Goal: Complete application form: Complete application form

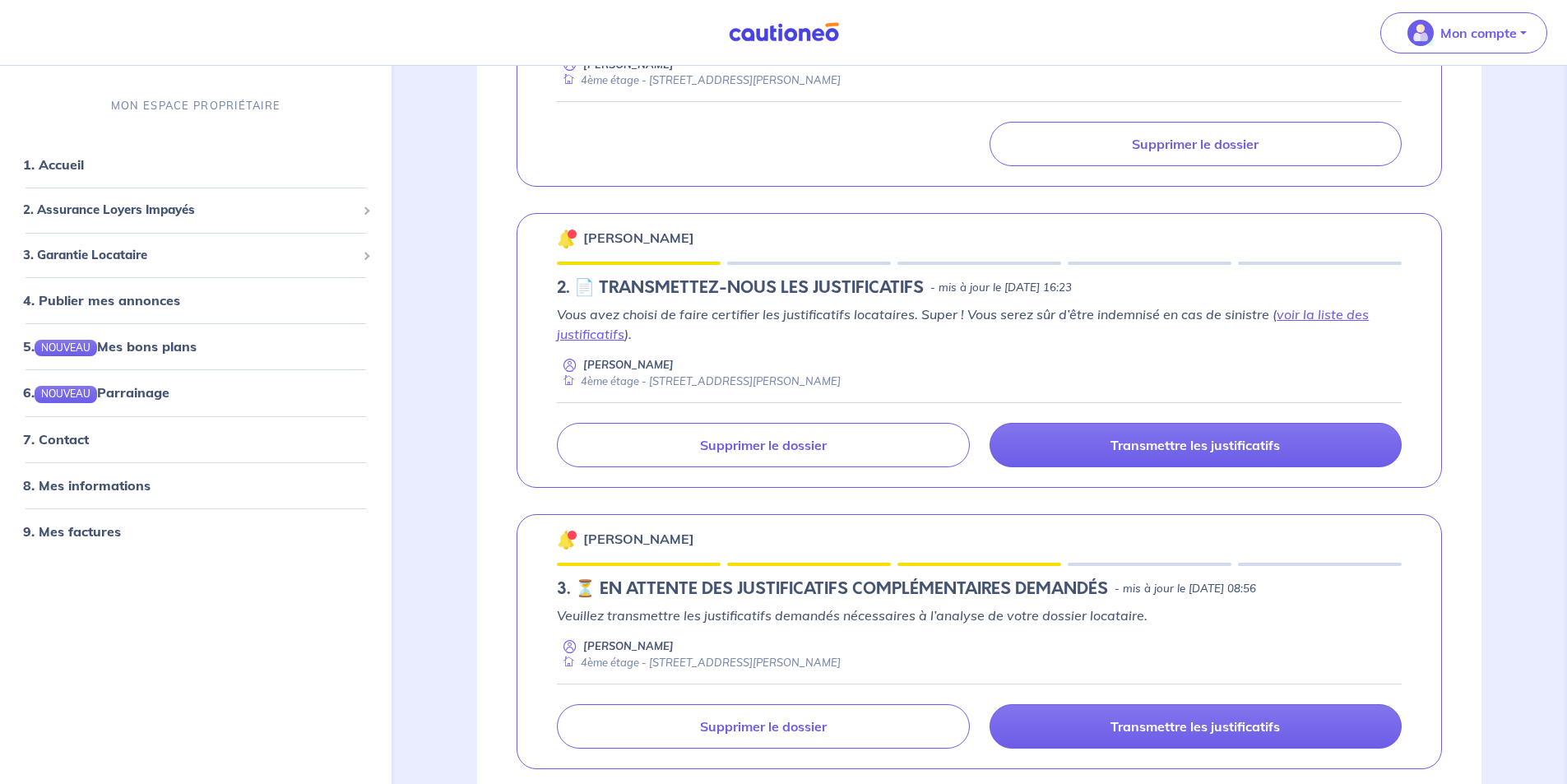
scroll to position [411, 0]
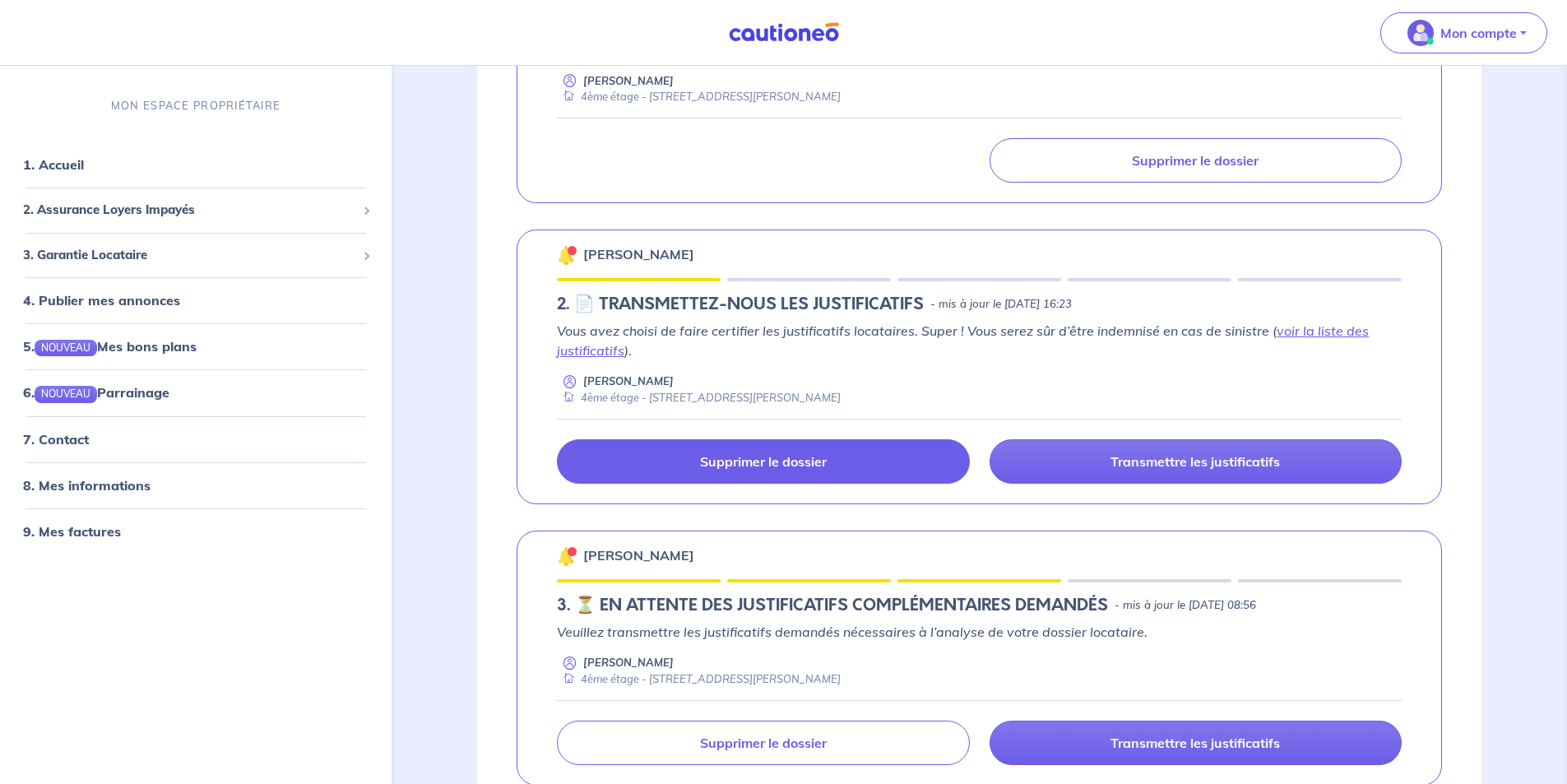
click at [818, 463] on p "Supprimer le dossier" at bounding box center [763, 461] width 126 height 17
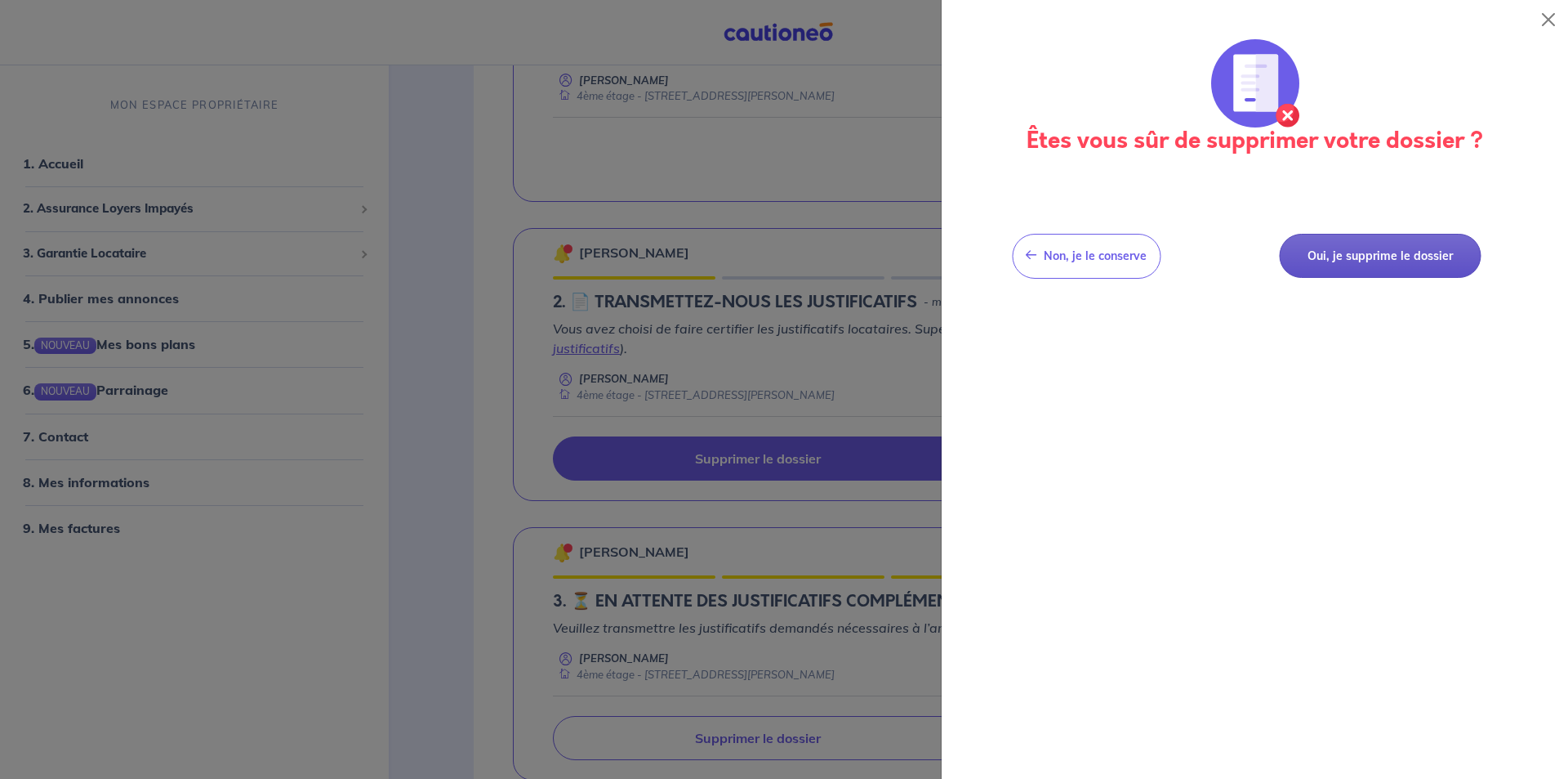
click at [1313, 265] on button "Oui, je supprime le dossier" at bounding box center [1380, 257] width 201 height 45
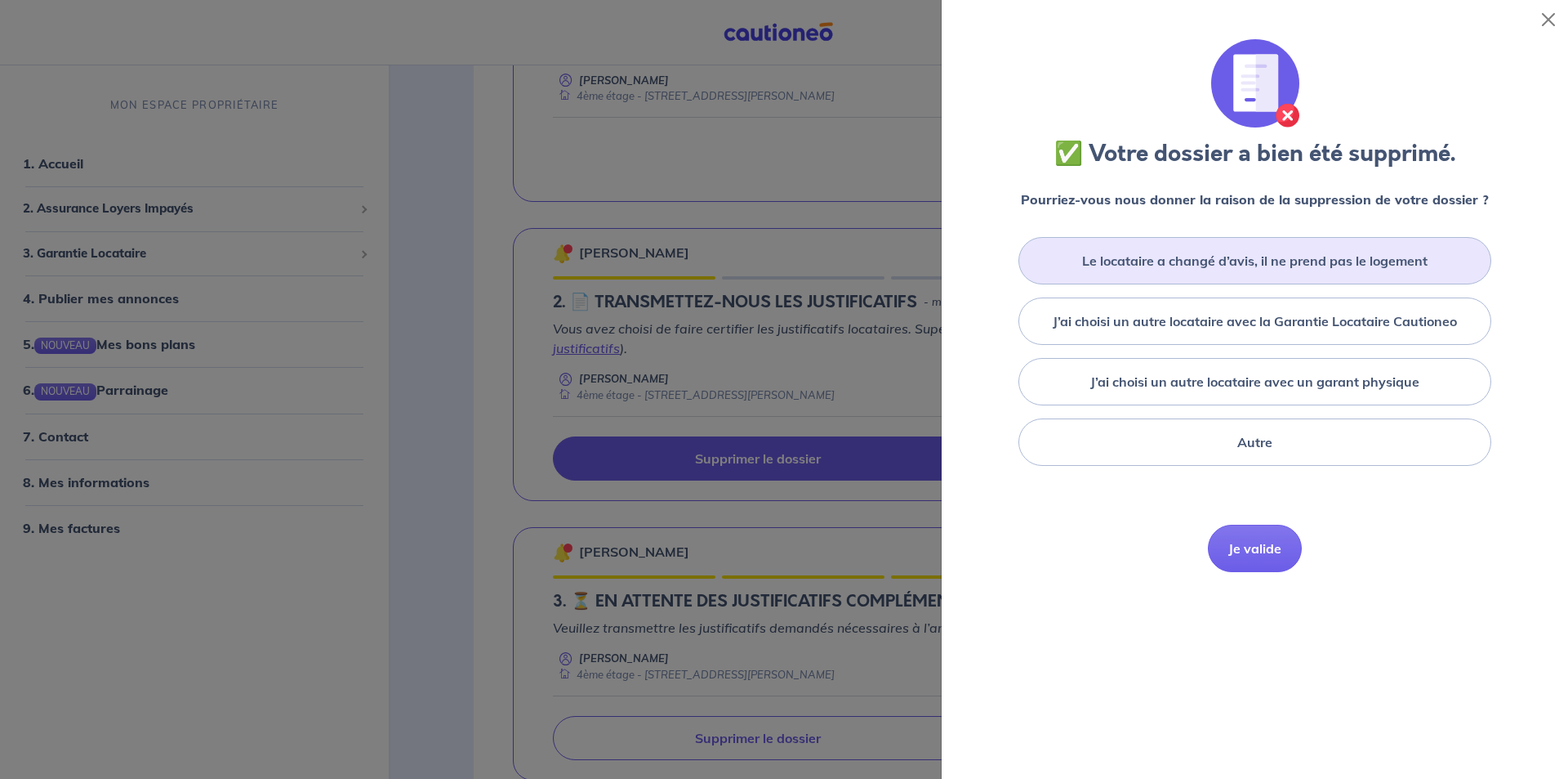
click at [1291, 274] on div "Le locataire a changé d’avis, il ne prend pas le logement" at bounding box center [1254, 261] width 473 height 47
click at [1258, 569] on button "Je valide" at bounding box center [1254, 573] width 94 height 47
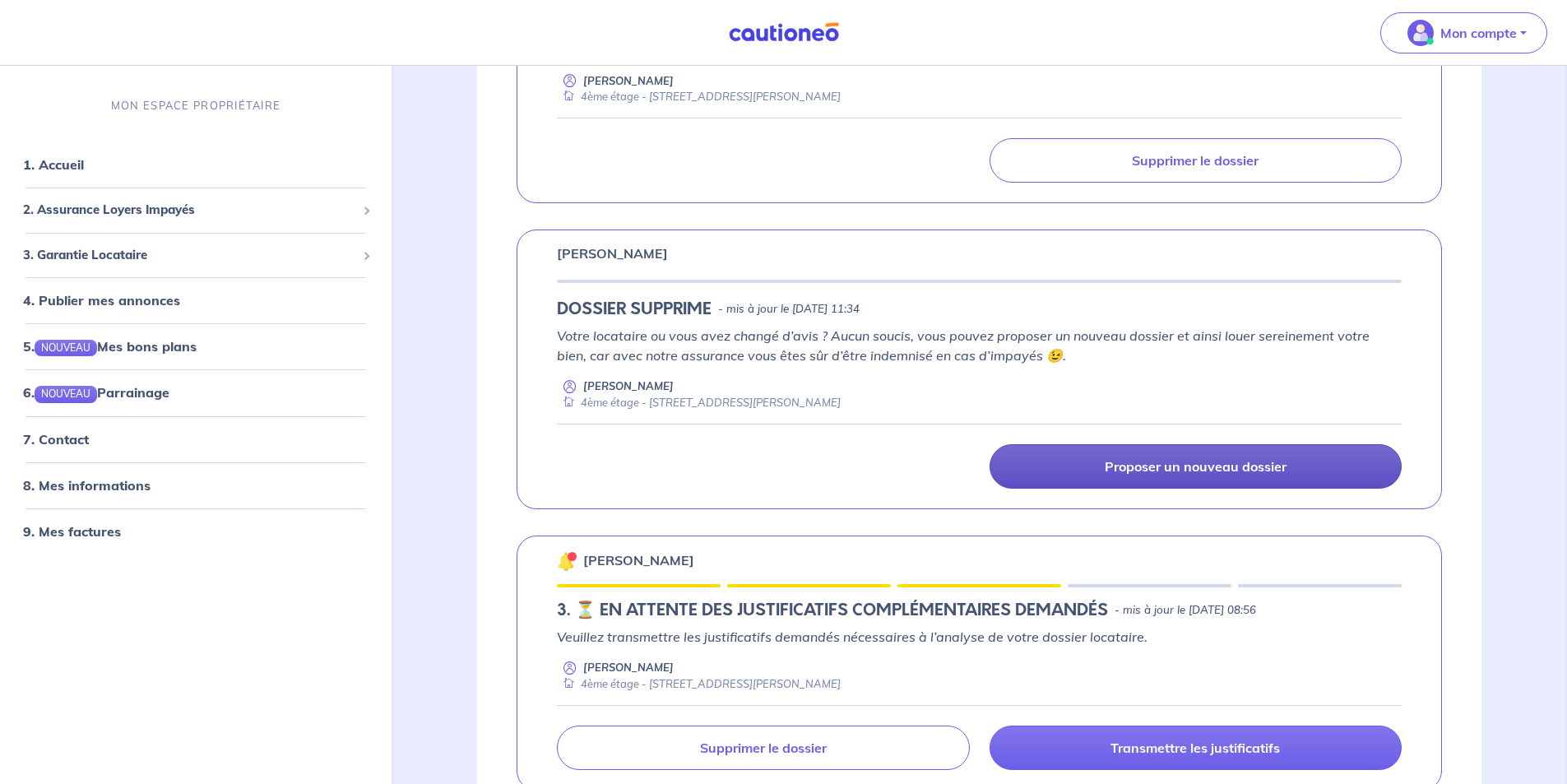
click at [1135, 463] on p "Proposer un nouveau dossier" at bounding box center [1195, 466] width 182 height 17
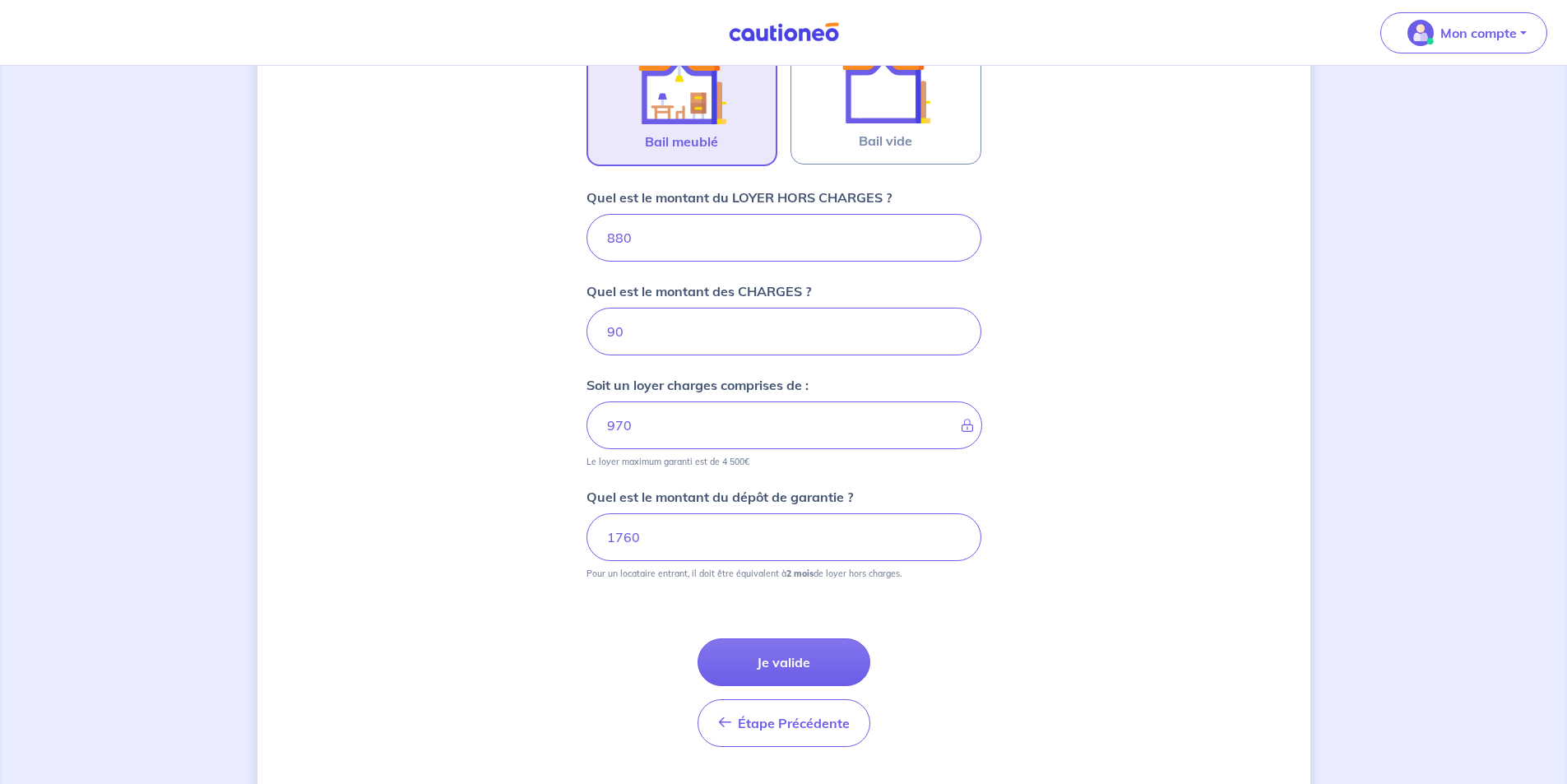
scroll to position [596, 0]
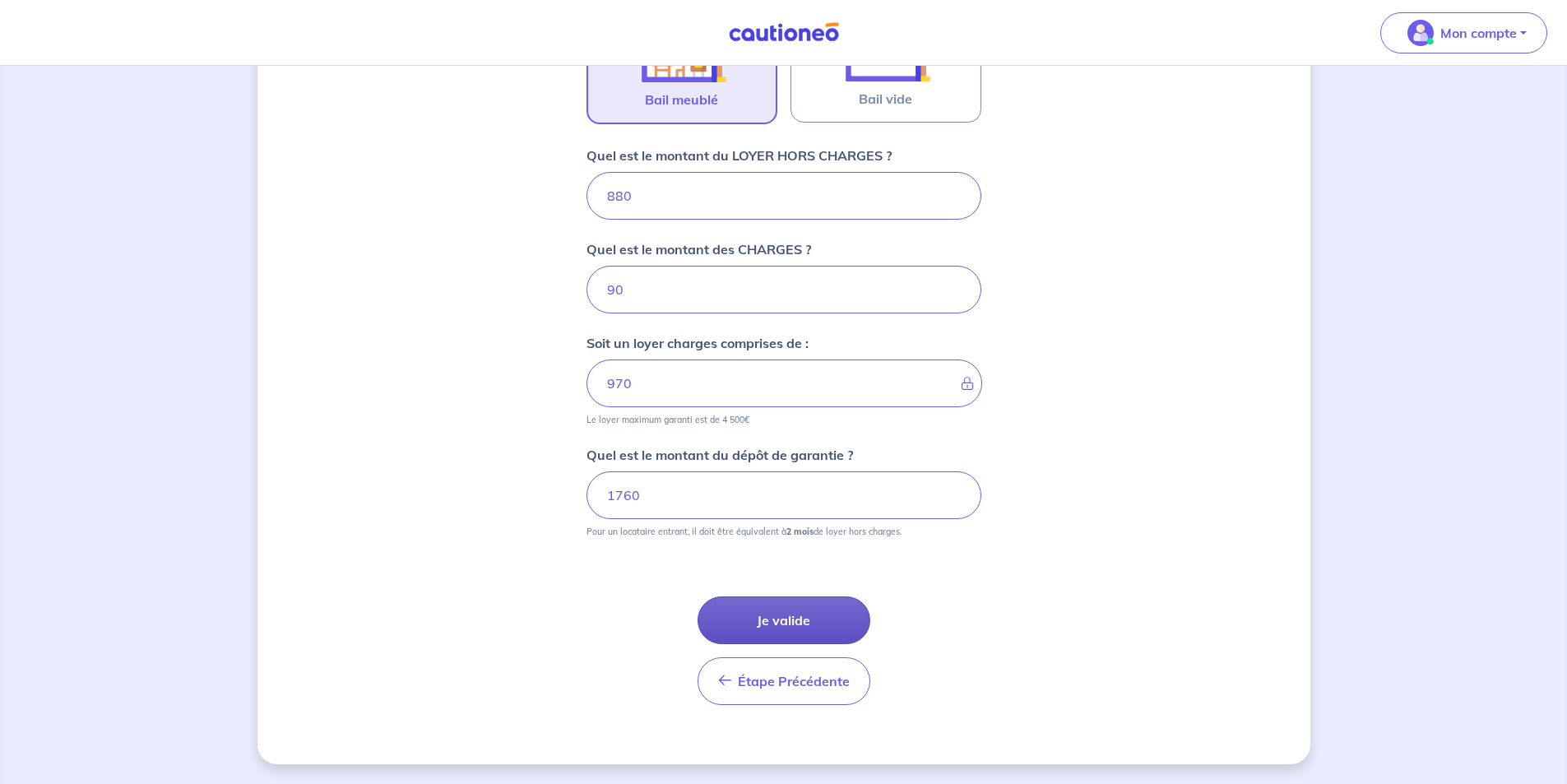
click at [801, 609] on button "Je valide" at bounding box center [784, 620] width 173 height 48
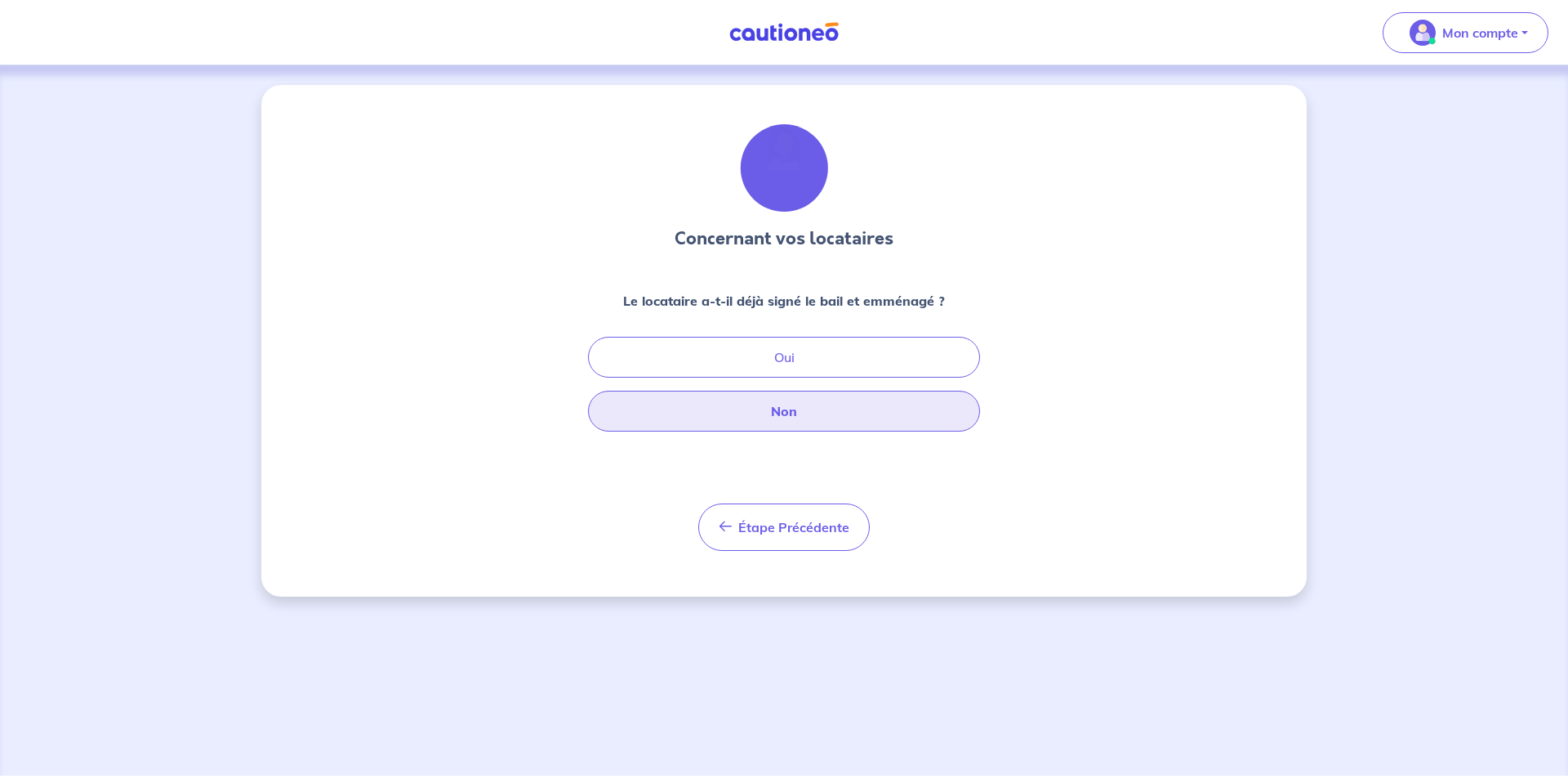
click at [818, 406] on button "Non" at bounding box center [784, 411] width 392 height 40
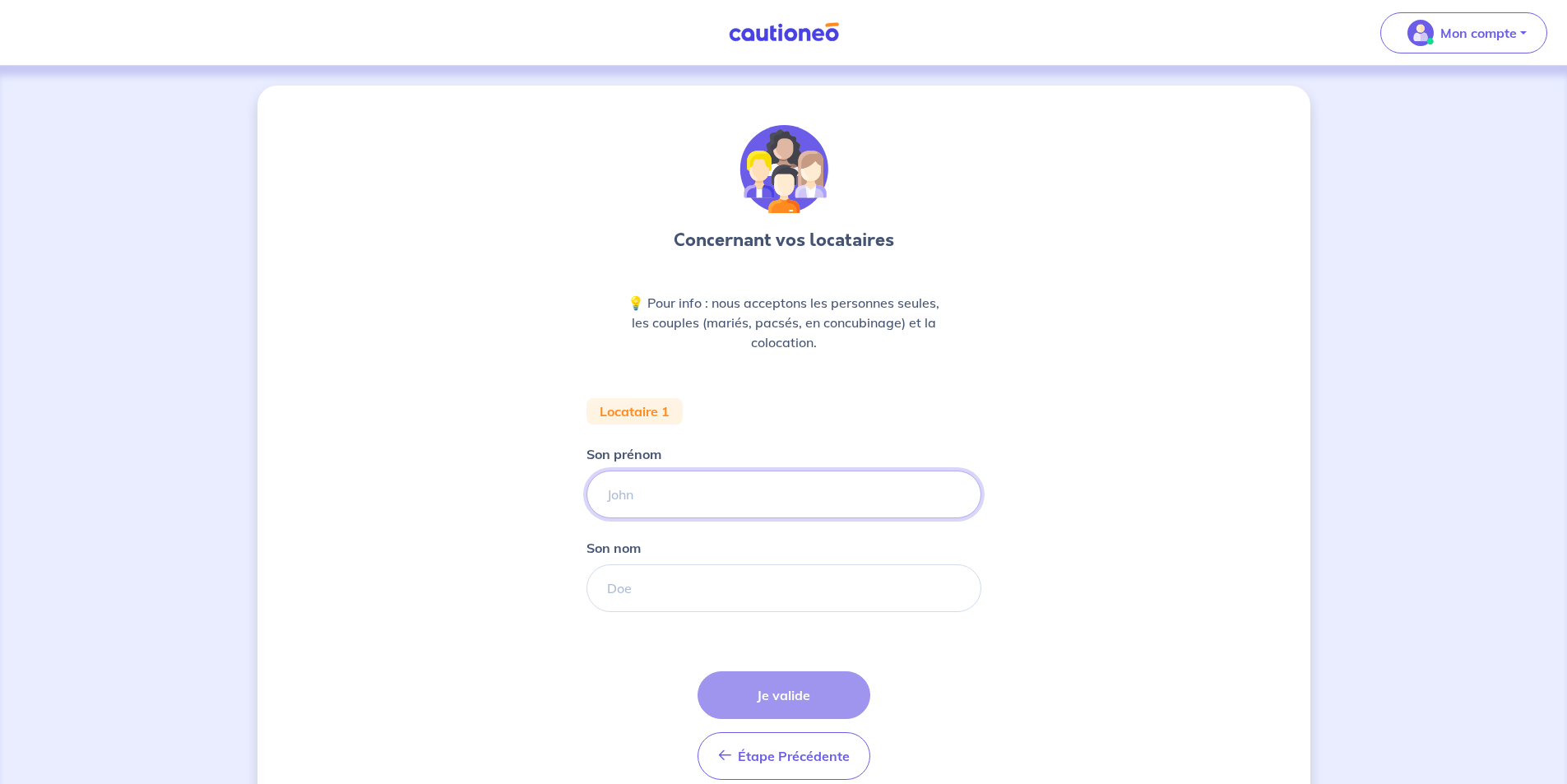
click at [668, 498] on input "Son prénom" at bounding box center [784, 494] width 395 height 48
type input "KRAEMER"
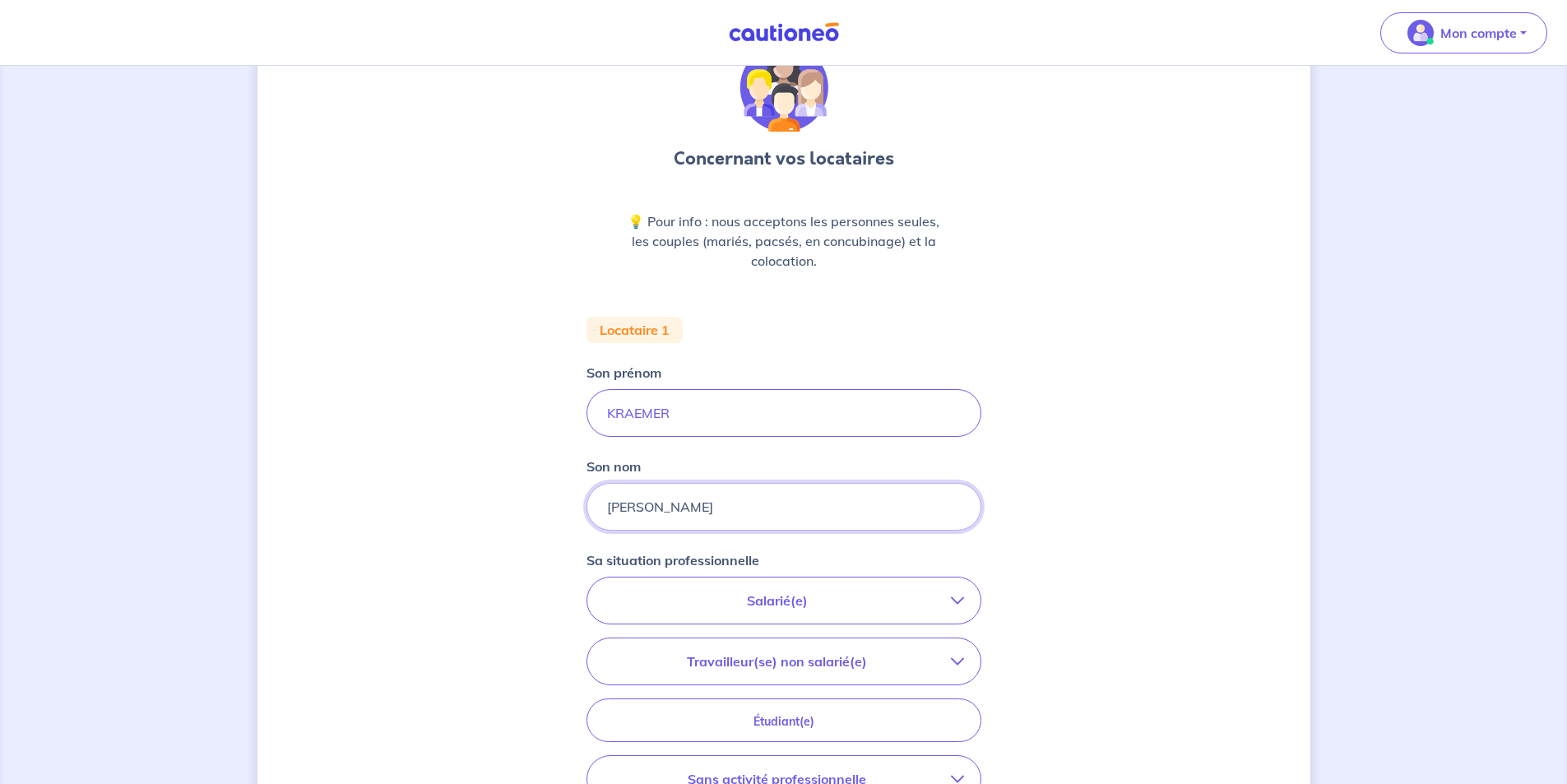
scroll to position [82, 0]
type input "[PERSON_NAME]"
click at [820, 599] on p "Salarié(e)" at bounding box center [777, 599] width 347 height 20
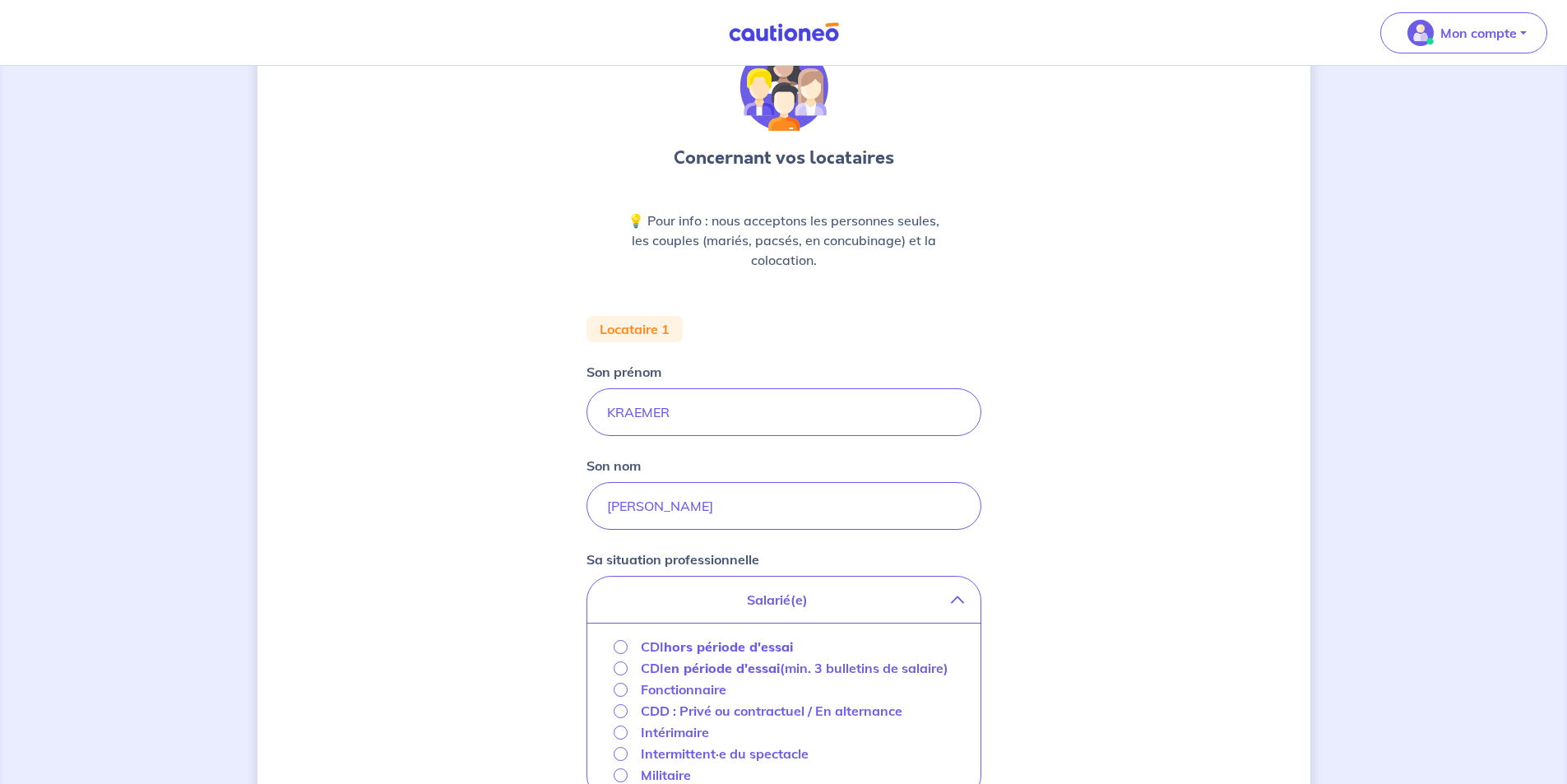
click at [757, 647] on strong "hors période d'essai" at bounding box center [729, 646] width 129 height 17
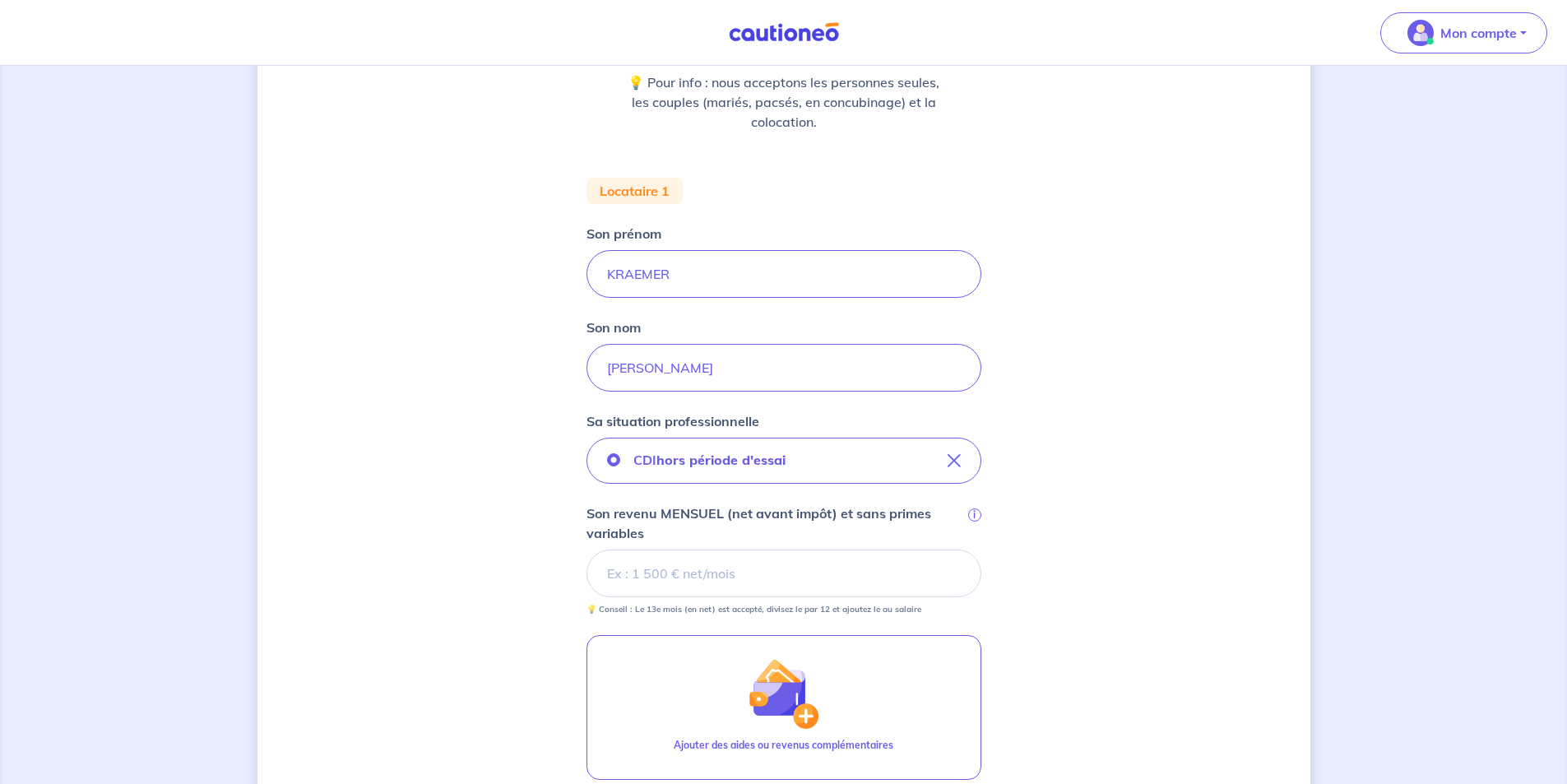
scroll to position [246, 0]
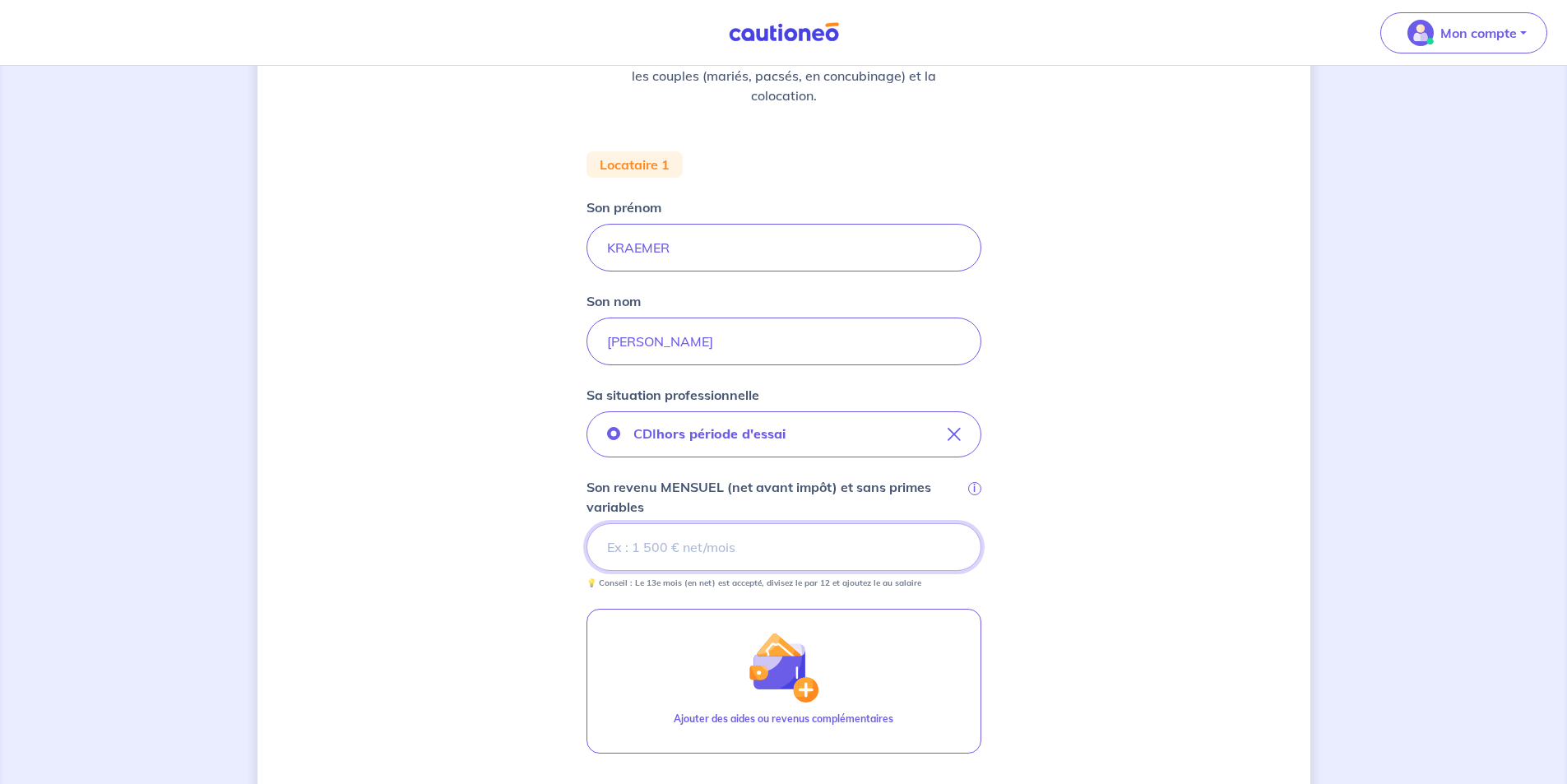
click at [670, 537] on input "Son revenu MENSUEL (net avant impôt) et sans primes variables i" at bounding box center [784, 547] width 395 height 48
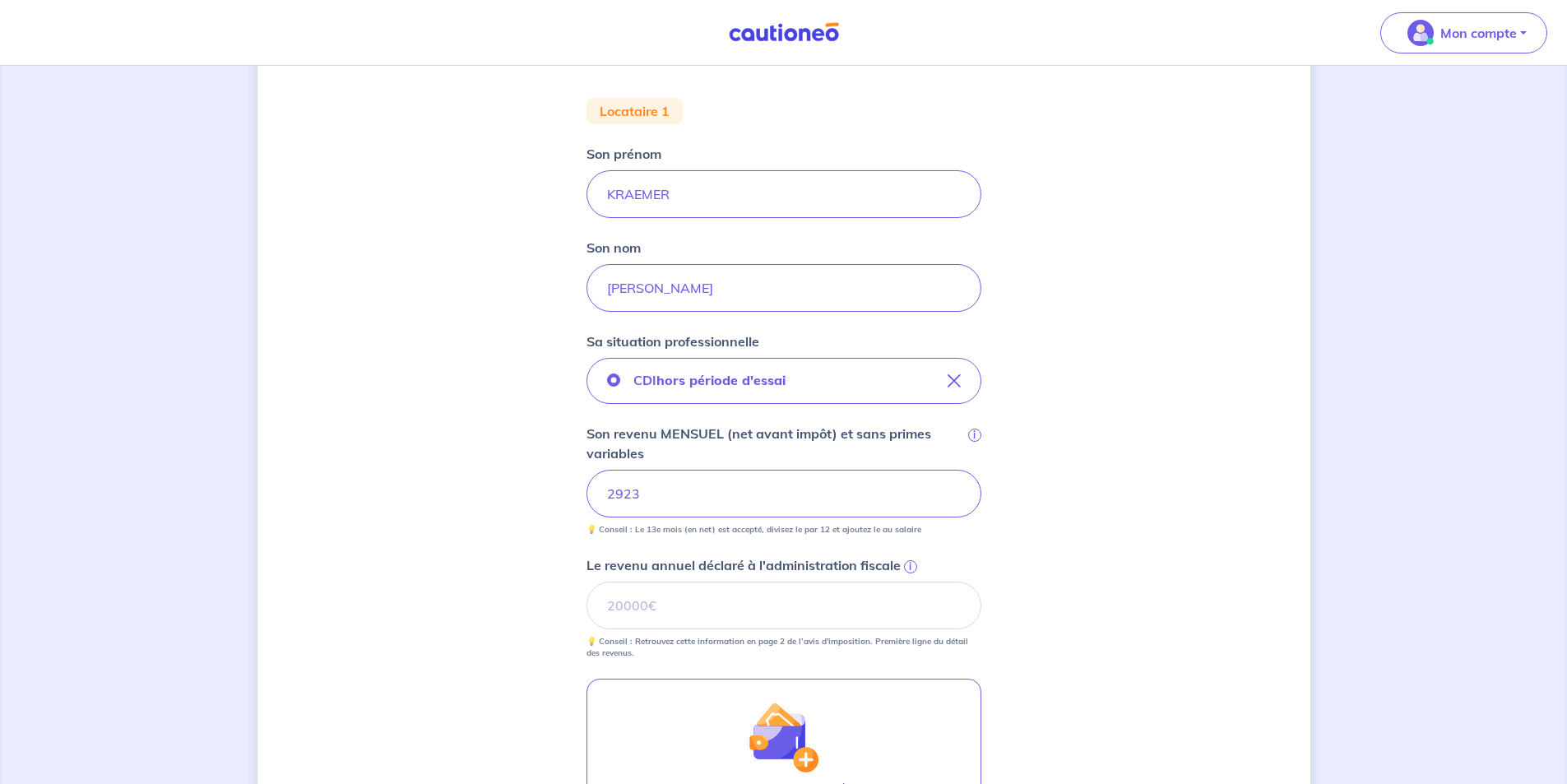
scroll to position [329, 0]
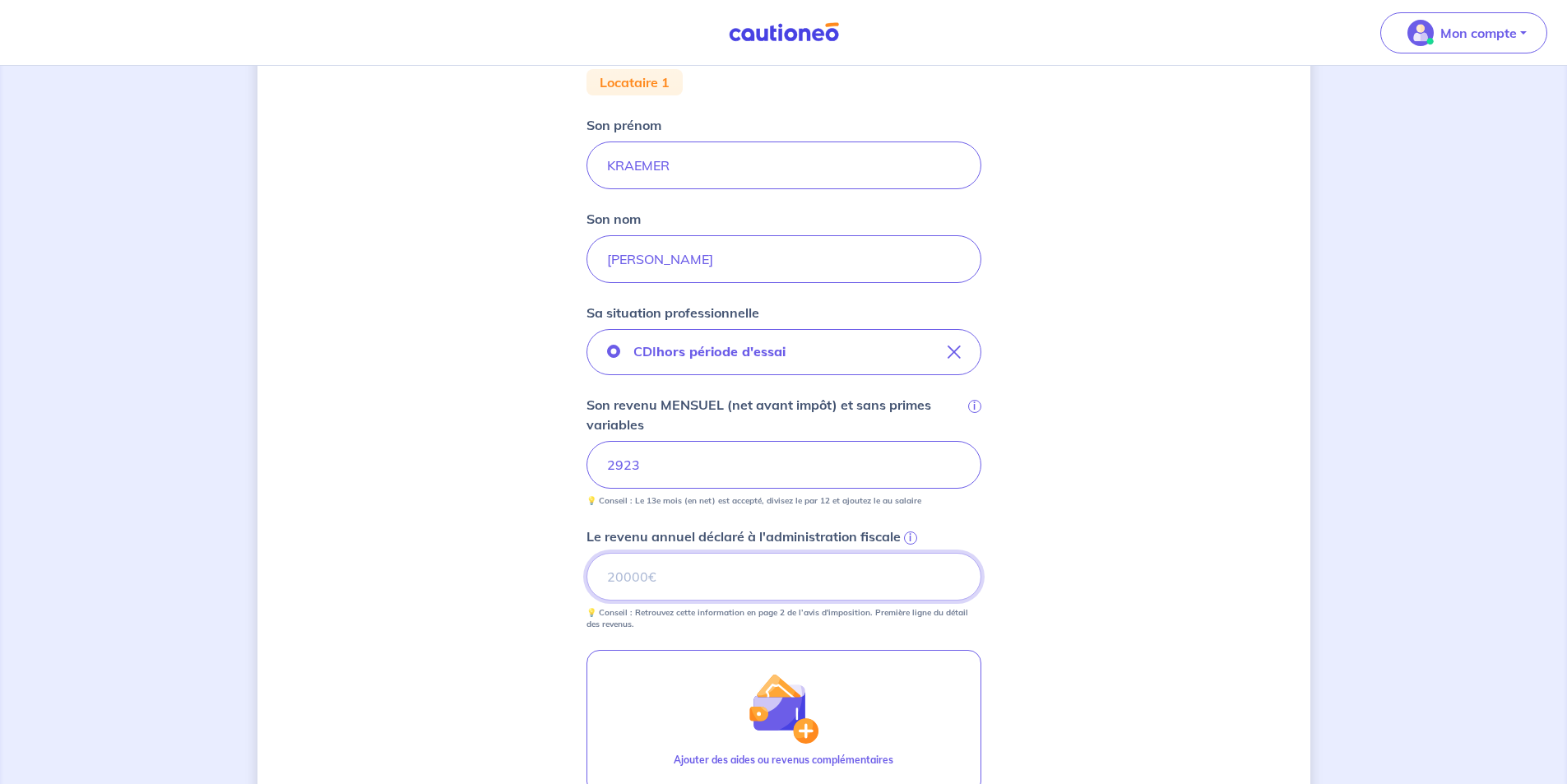
click at [640, 569] on input "Le revenu annuel déclaré à l'administration fiscale i" at bounding box center [784, 576] width 395 height 48
click at [908, 537] on span "i" at bounding box center [910, 538] width 13 height 13
click at [908, 552] on input "Le revenu annuel déclaré à l'administration fiscale i" at bounding box center [784, 576] width 395 height 48
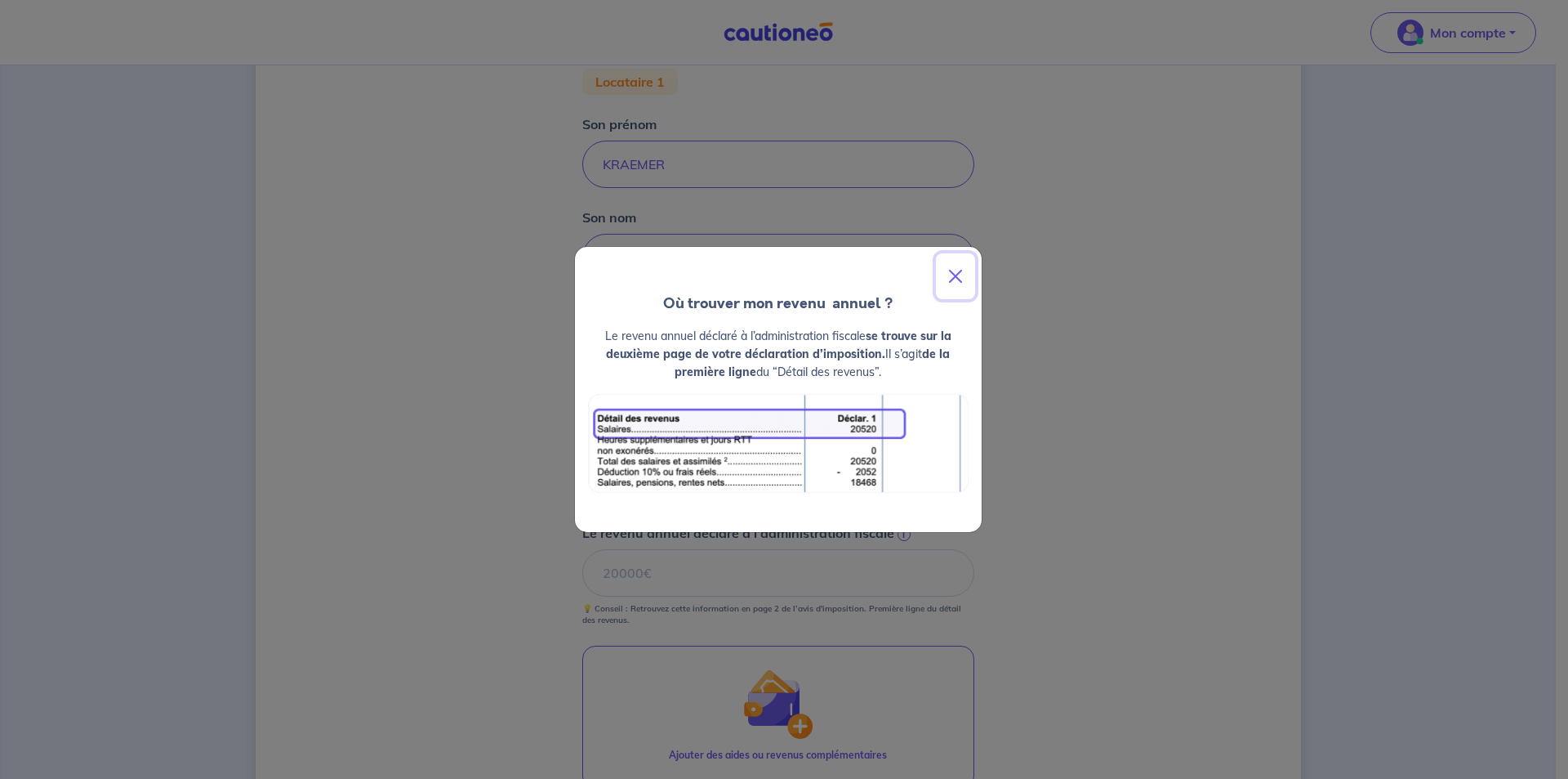
click at [959, 277] on button "Close" at bounding box center [955, 276] width 39 height 45
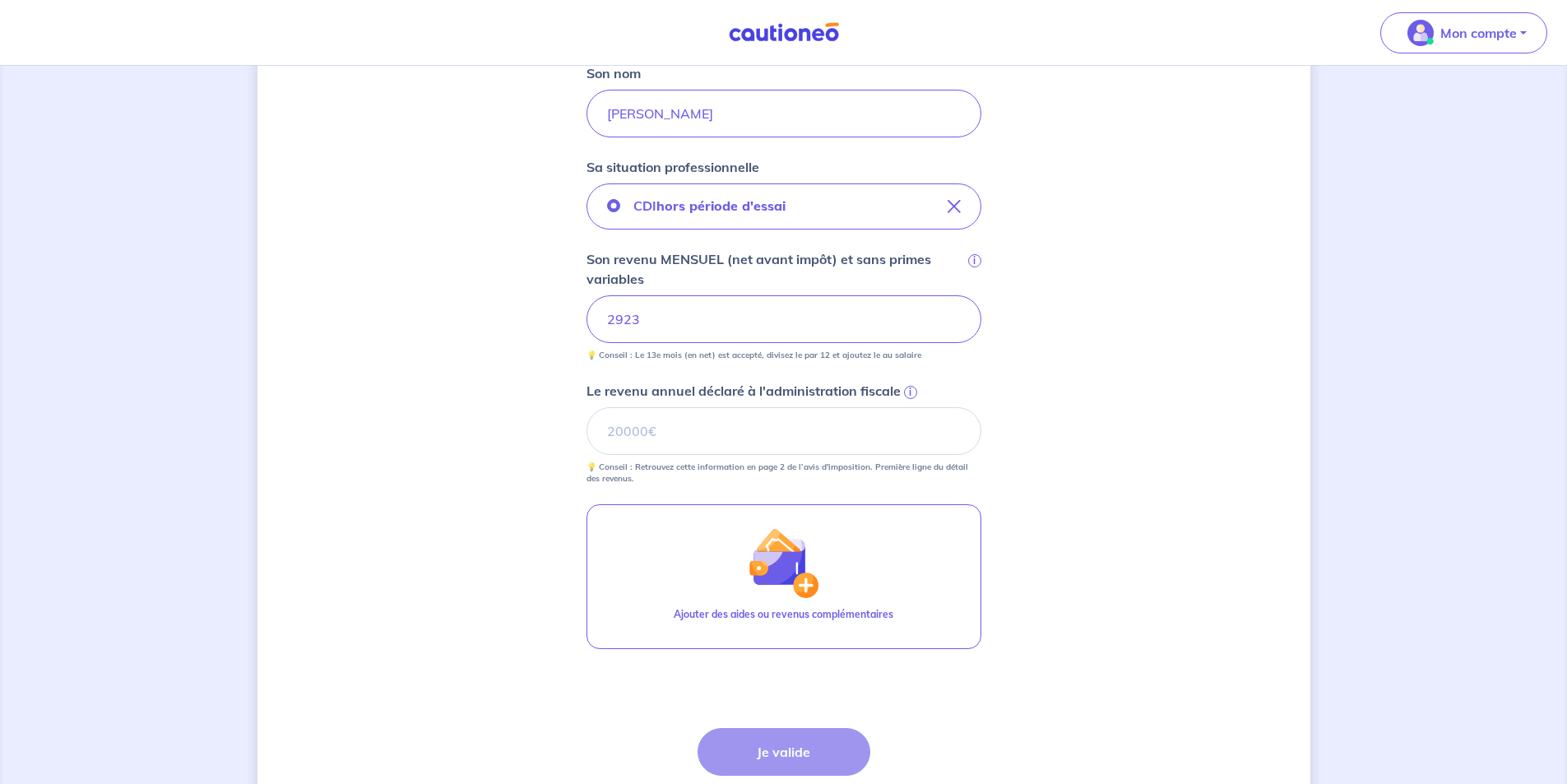
scroll to position [494, 0]
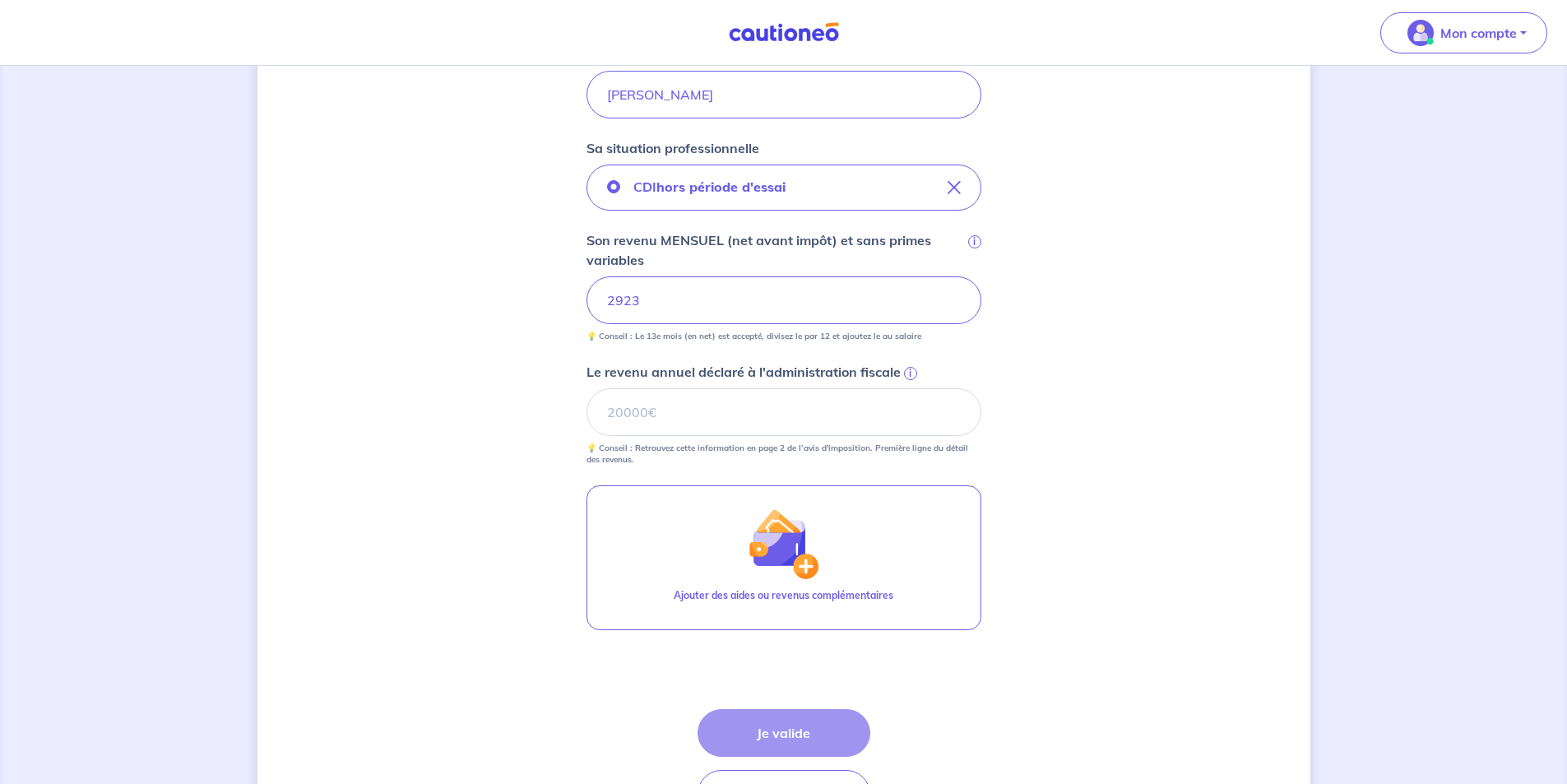
click at [906, 373] on span "i" at bounding box center [910, 373] width 13 height 13
click at [906, 389] on input "Le revenu annuel déclaré à l'administration fiscale i" at bounding box center [784, 412] width 395 height 48
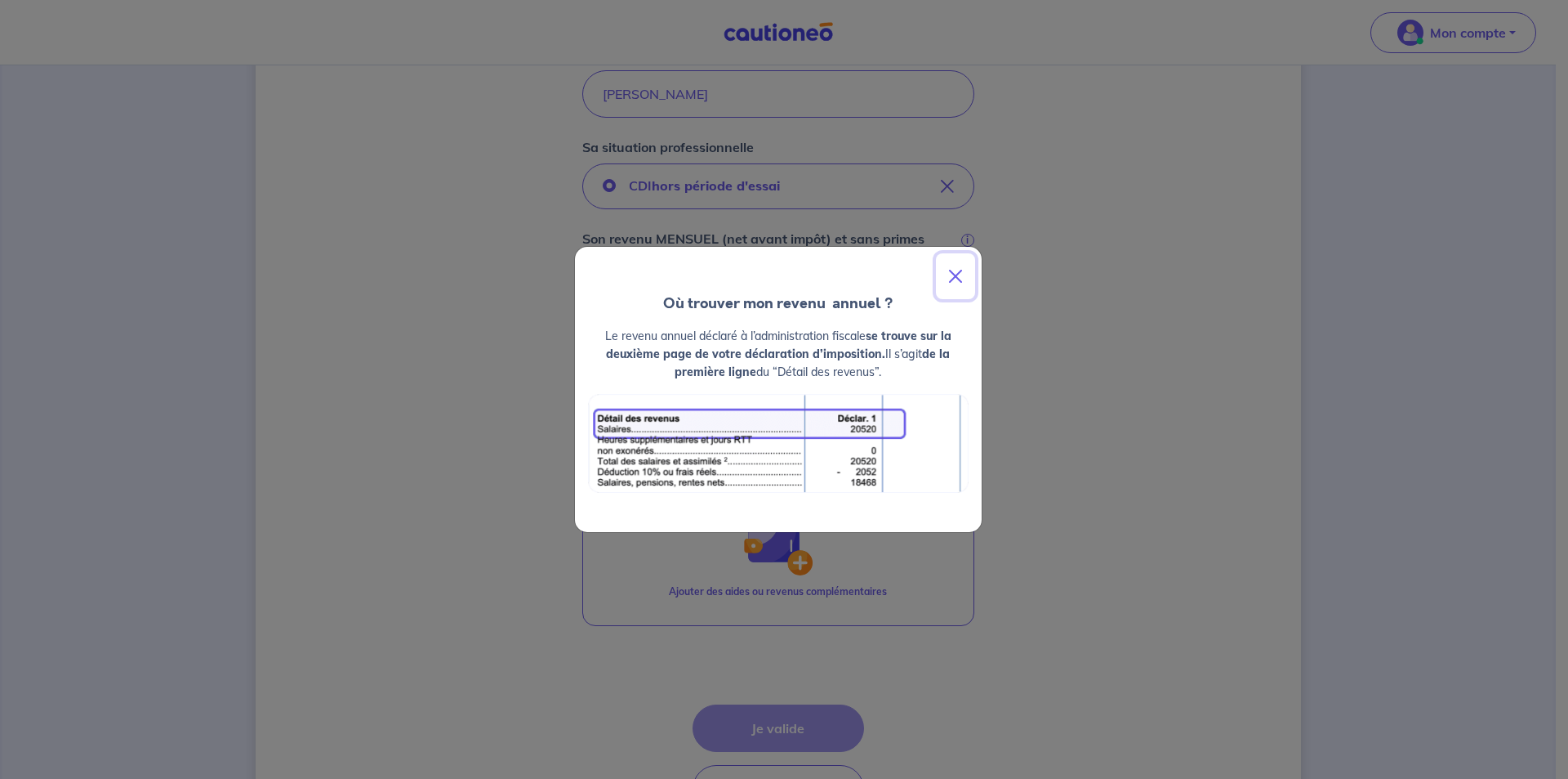
click at [961, 279] on button "Close" at bounding box center [955, 276] width 39 height 45
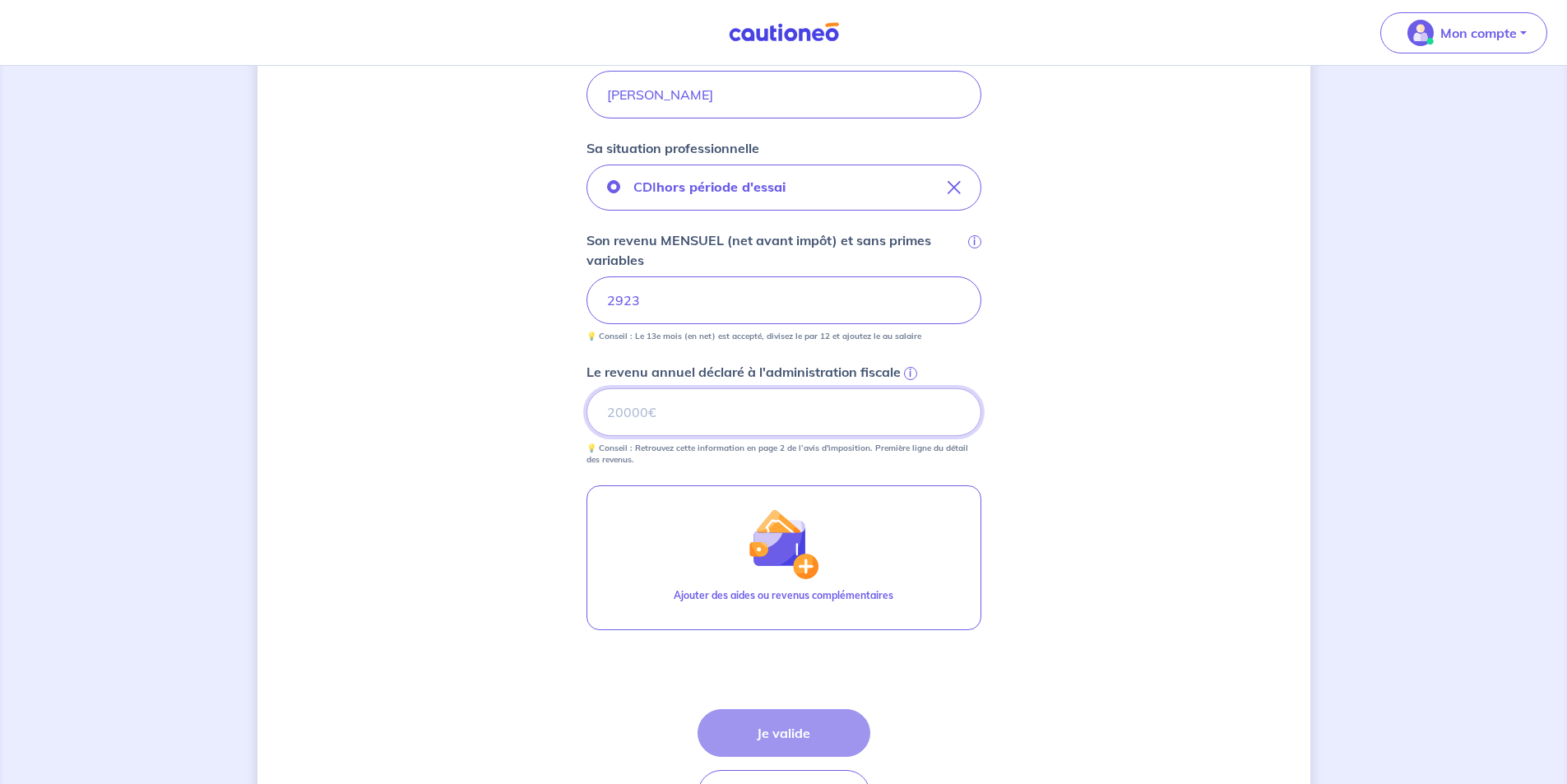
click at [685, 412] on input "Le revenu annuel déclaré à l'administration fiscale i" at bounding box center [784, 412] width 395 height 48
type input "32467"
drag, startPoint x: 685, startPoint y: 412, endPoint x: 1002, endPoint y: 637, distance: 388.7
click at [1002, 637] on div "Concernant vos locataires 💡 Pour info : nous acceptons les personnes seules, le…" at bounding box center [784, 235] width 1053 height 1285
click at [764, 736] on button "Je valide" at bounding box center [784, 732] width 173 height 48
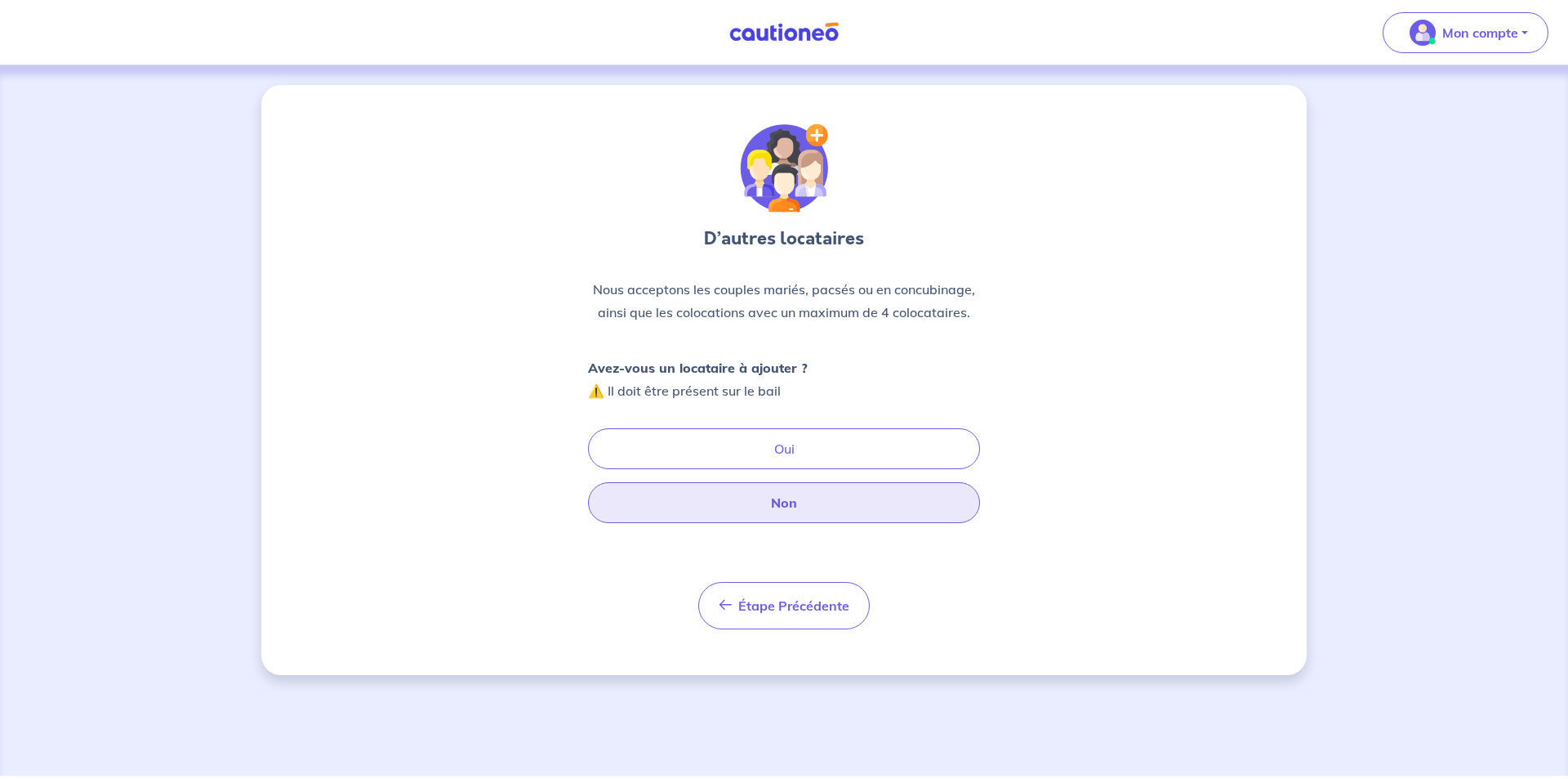
click at [793, 496] on button "Non" at bounding box center [784, 502] width 392 height 40
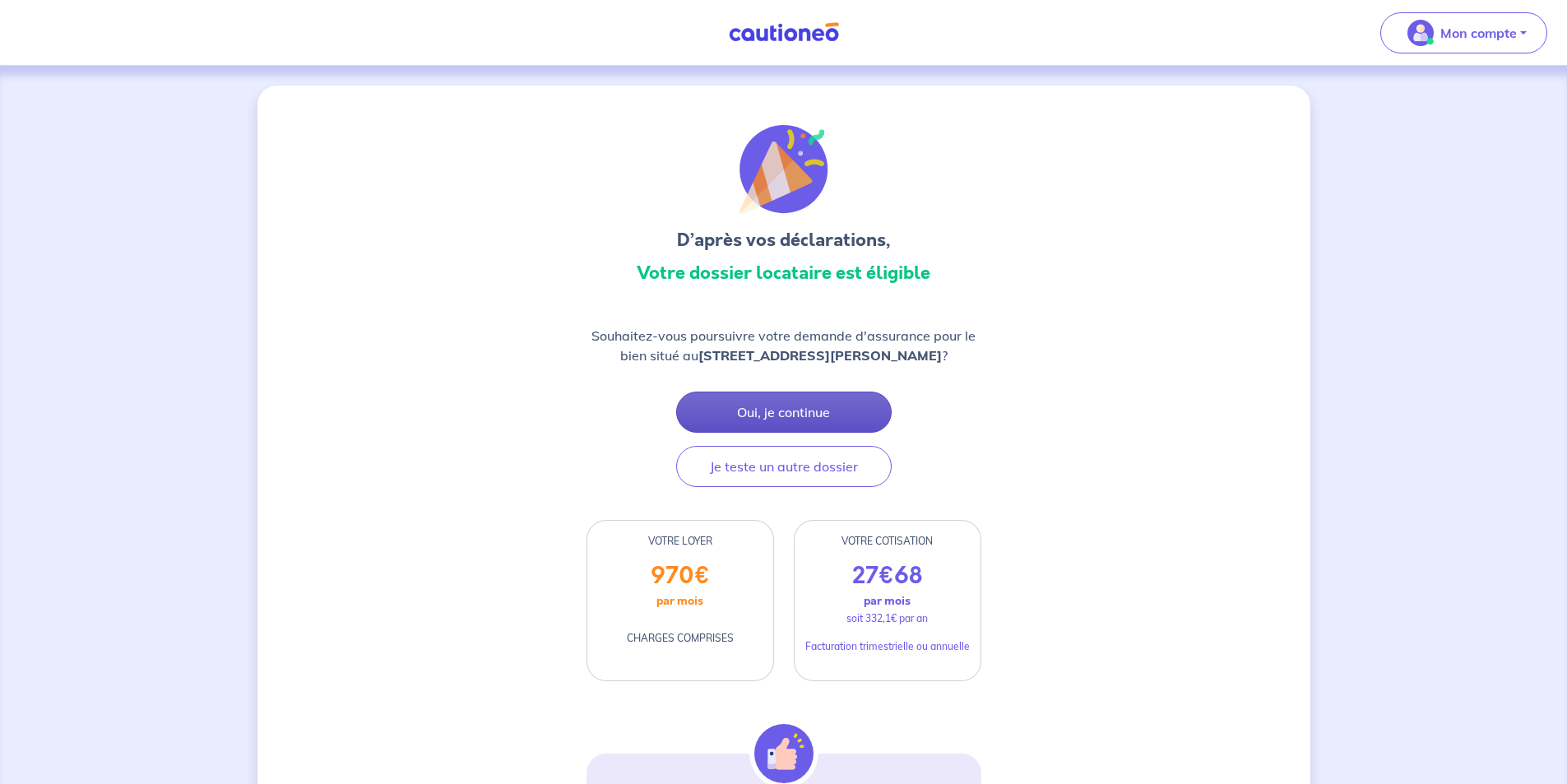
click at [798, 420] on button "Oui, je continue" at bounding box center [784, 411] width 216 height 41
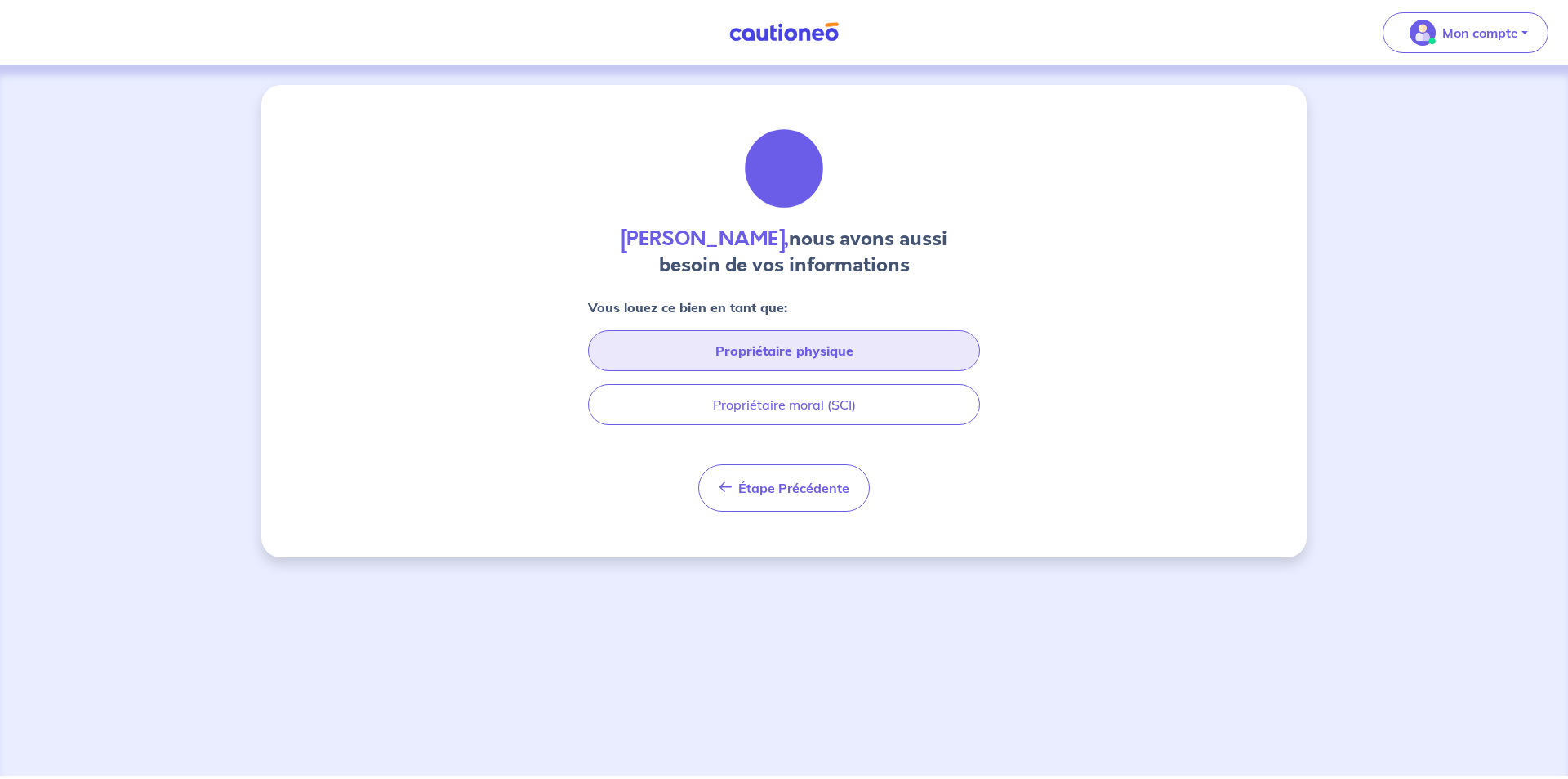
click at [789, 362] on button "Propriétaire physique" at bounding box center [784, 350] width 392 height 40
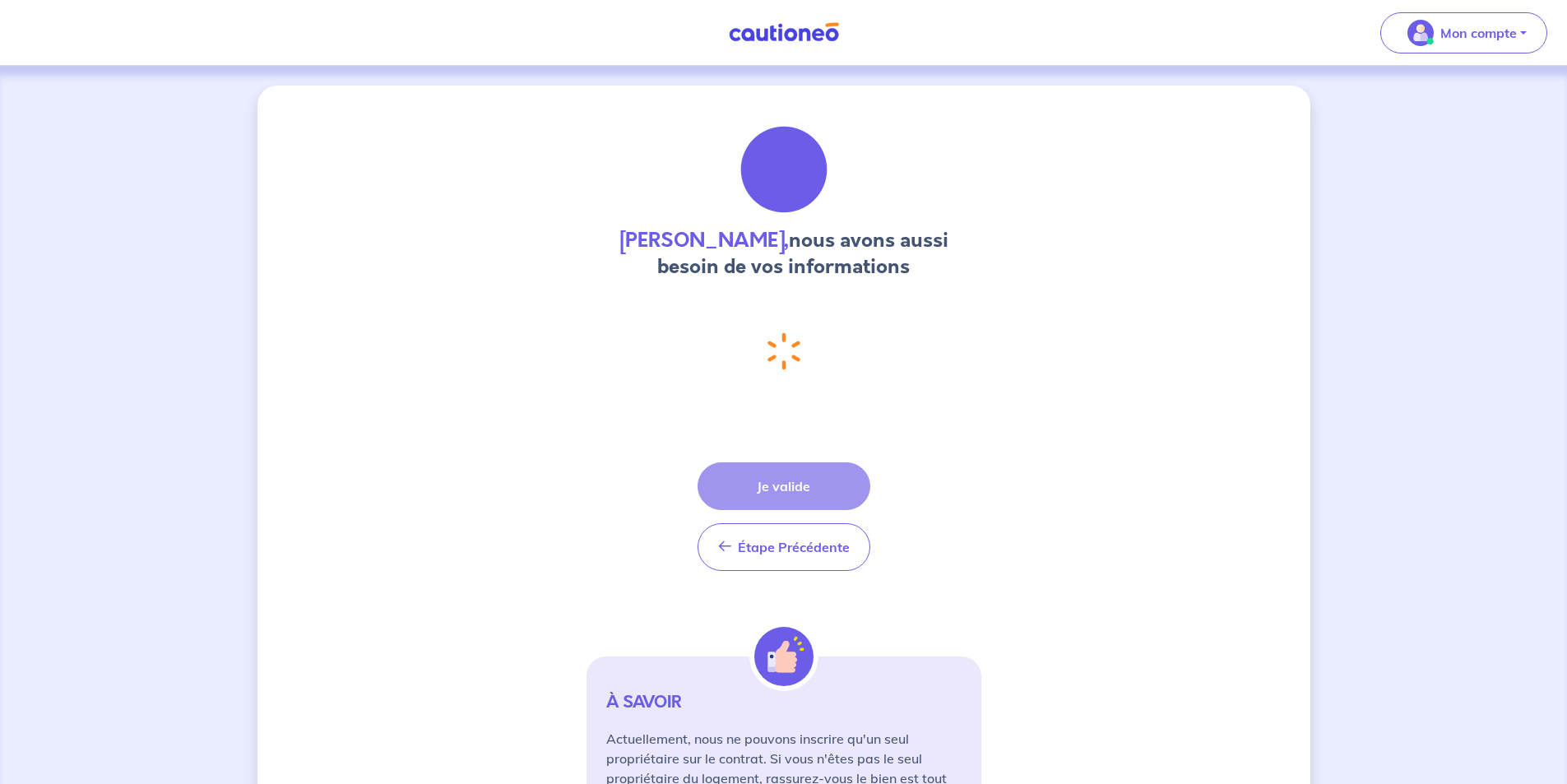
select select "FR"
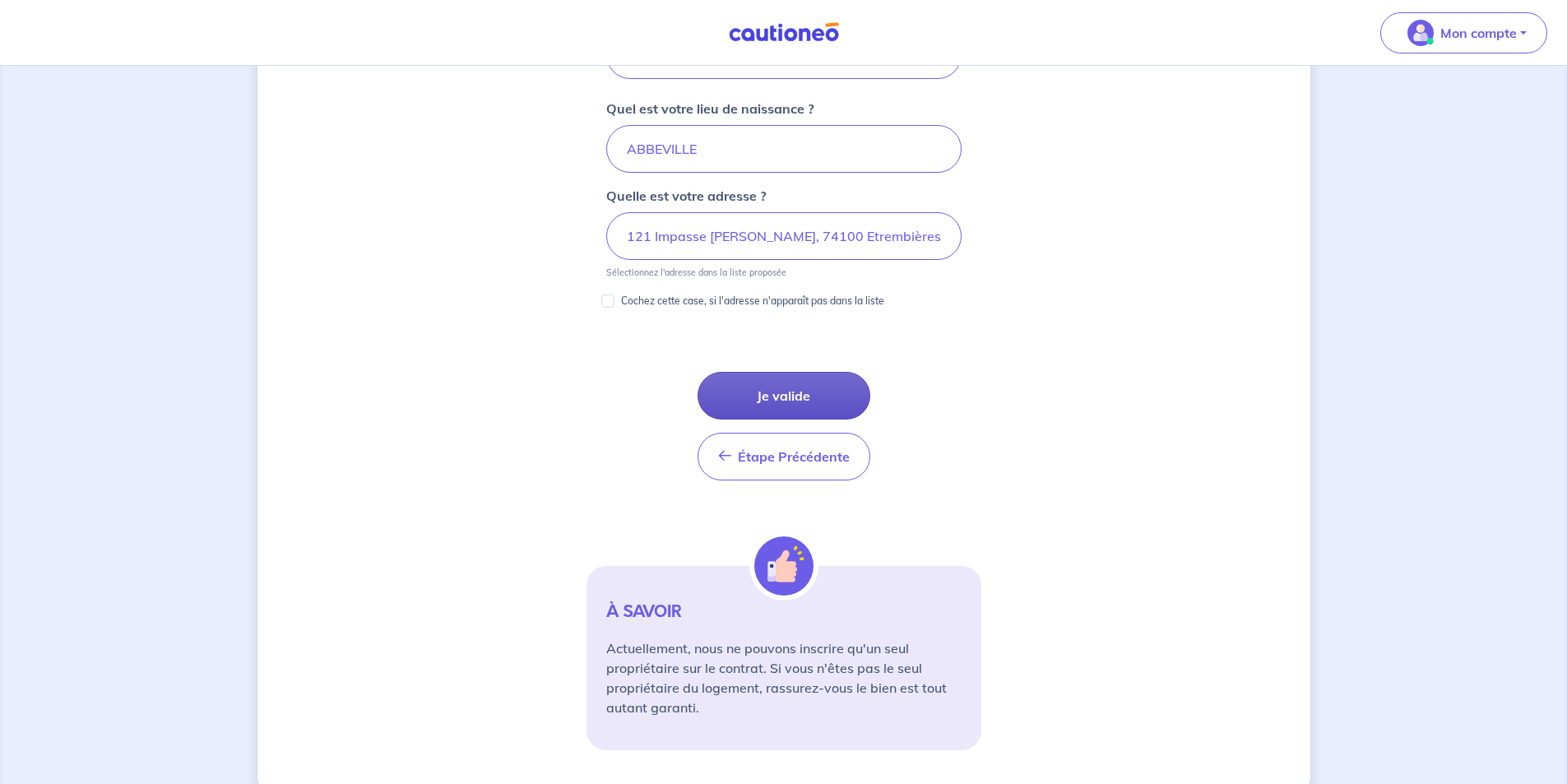
click at [820, 385] on button "Je valide" at bounding box center [784, 395] width 173 height 48
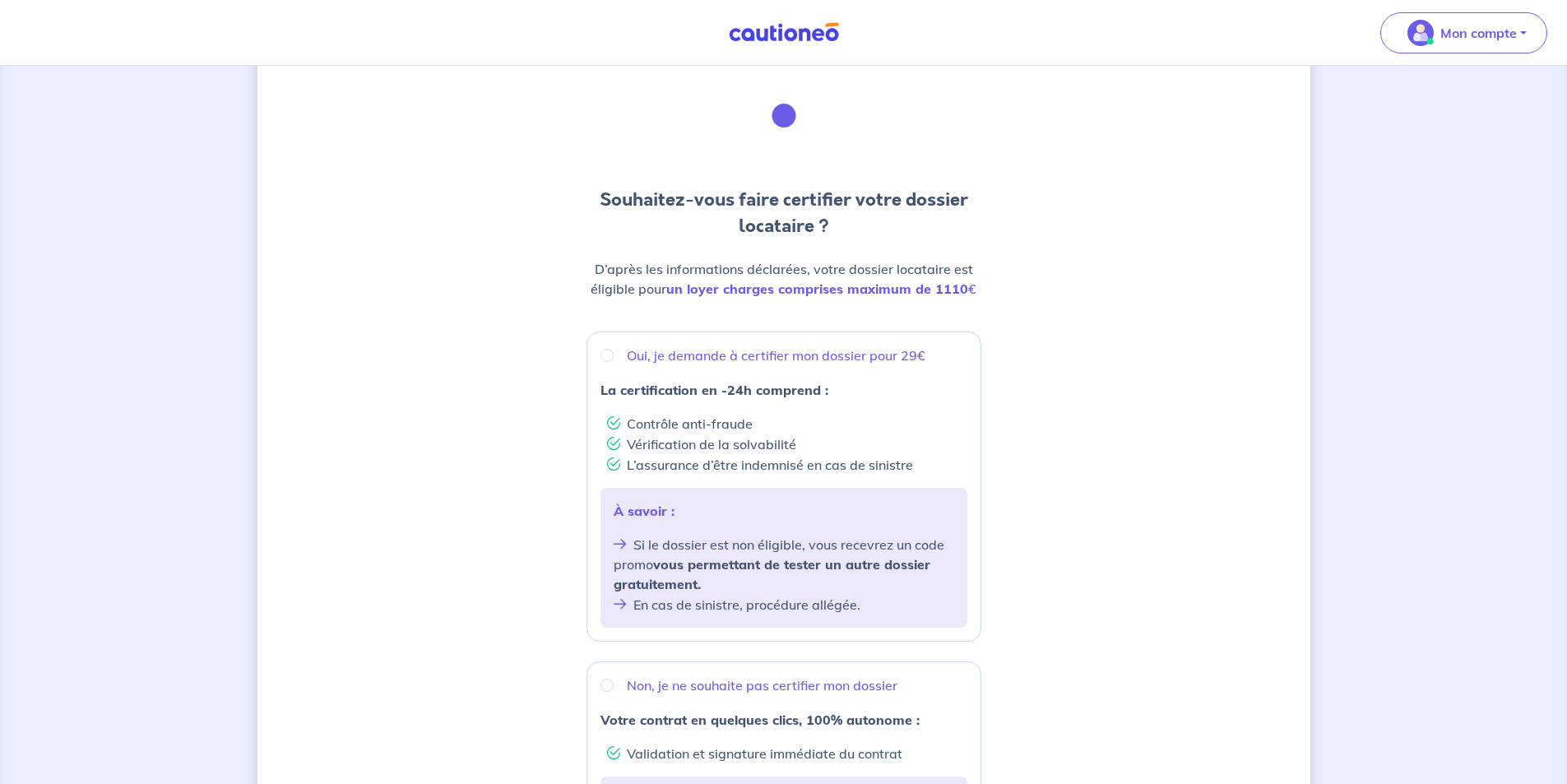
scroll to position [82, 0]
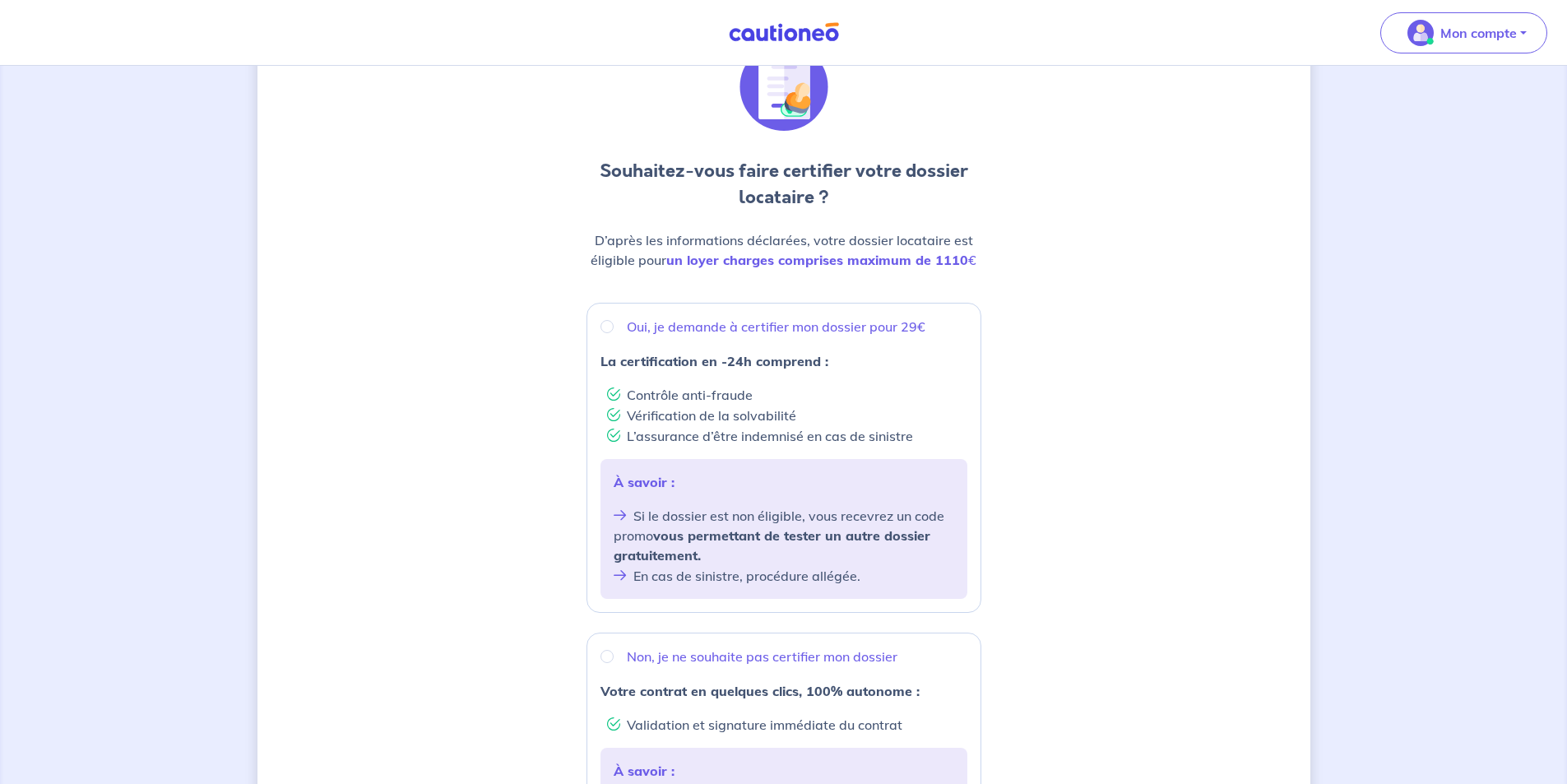
click at [631, 303] on div "Oui, je demande à certifier mon dossier pour 29€ La certification en -24h compr…" at bounding box center [784, 458] width 395 height 310
radio input "true"
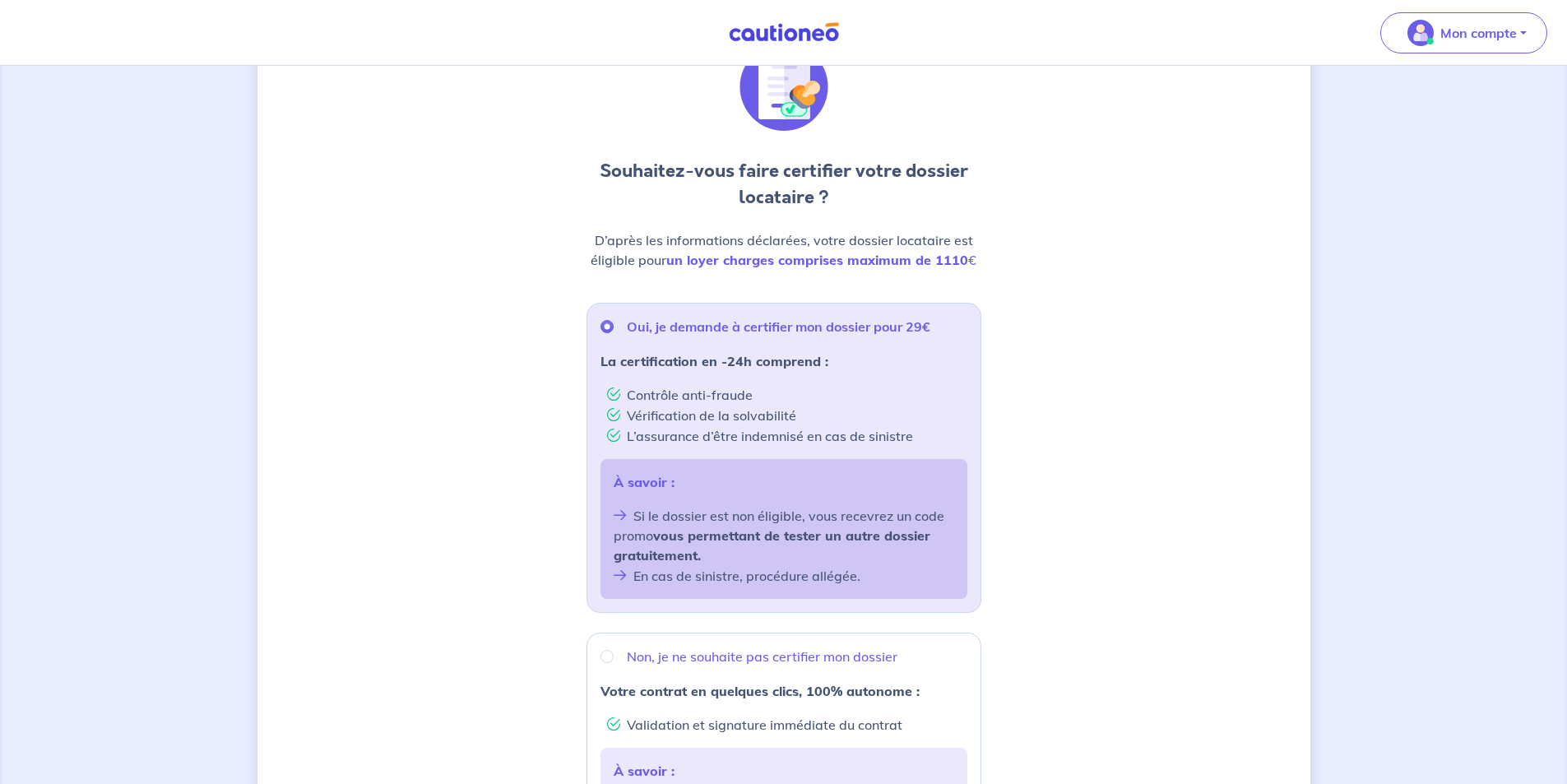
click at [635, 326] on p "Oui, je demande à certifier mon dossier pour 29€" at bounding box center [779, 327] width 303 height 20
click at [613, 326] on input "Oui, je demande à certifier mon dossier pour 29€" at bounding box center [607, 326] width 13 height 13
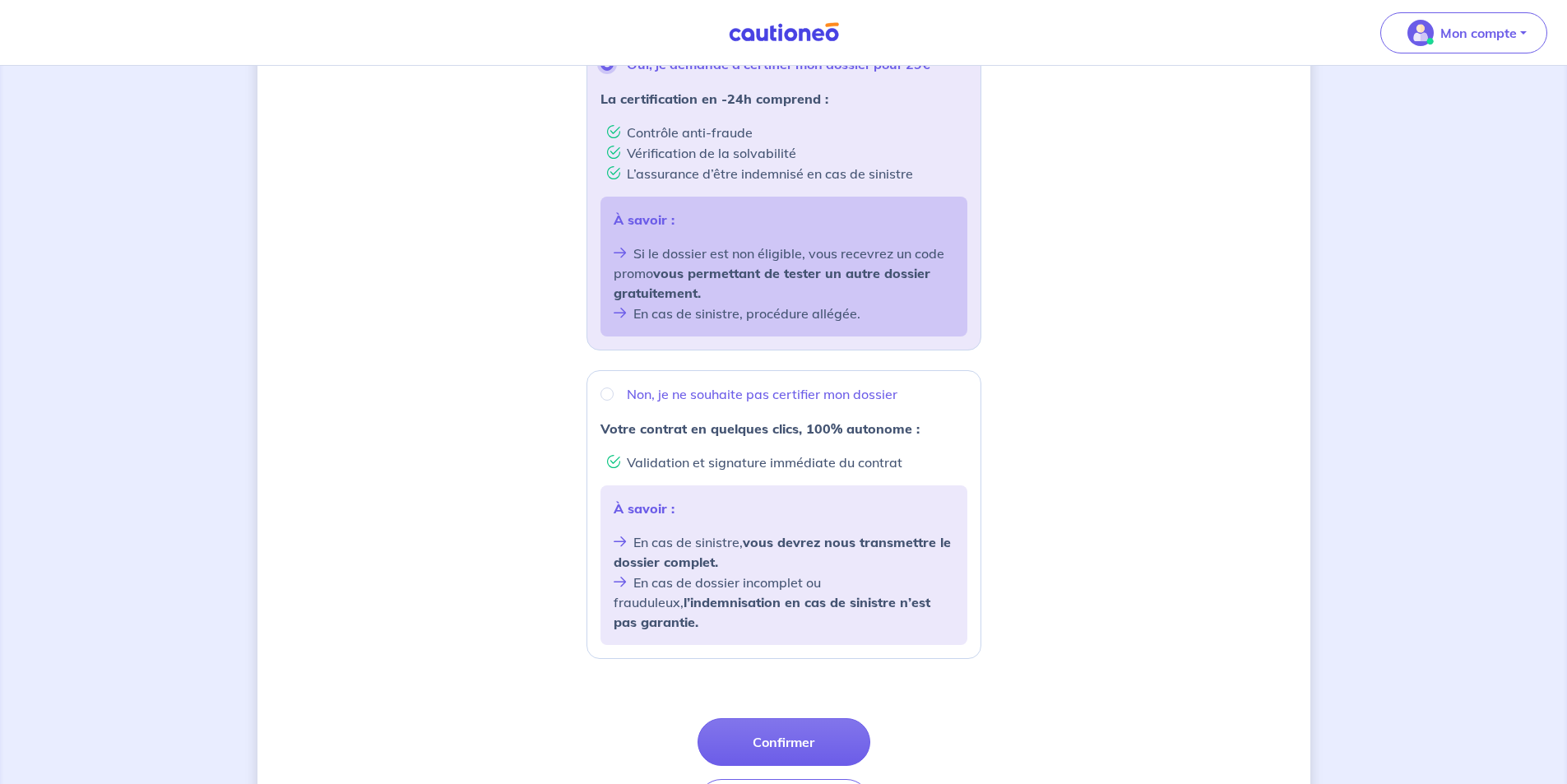
scroll to position [411, 0]
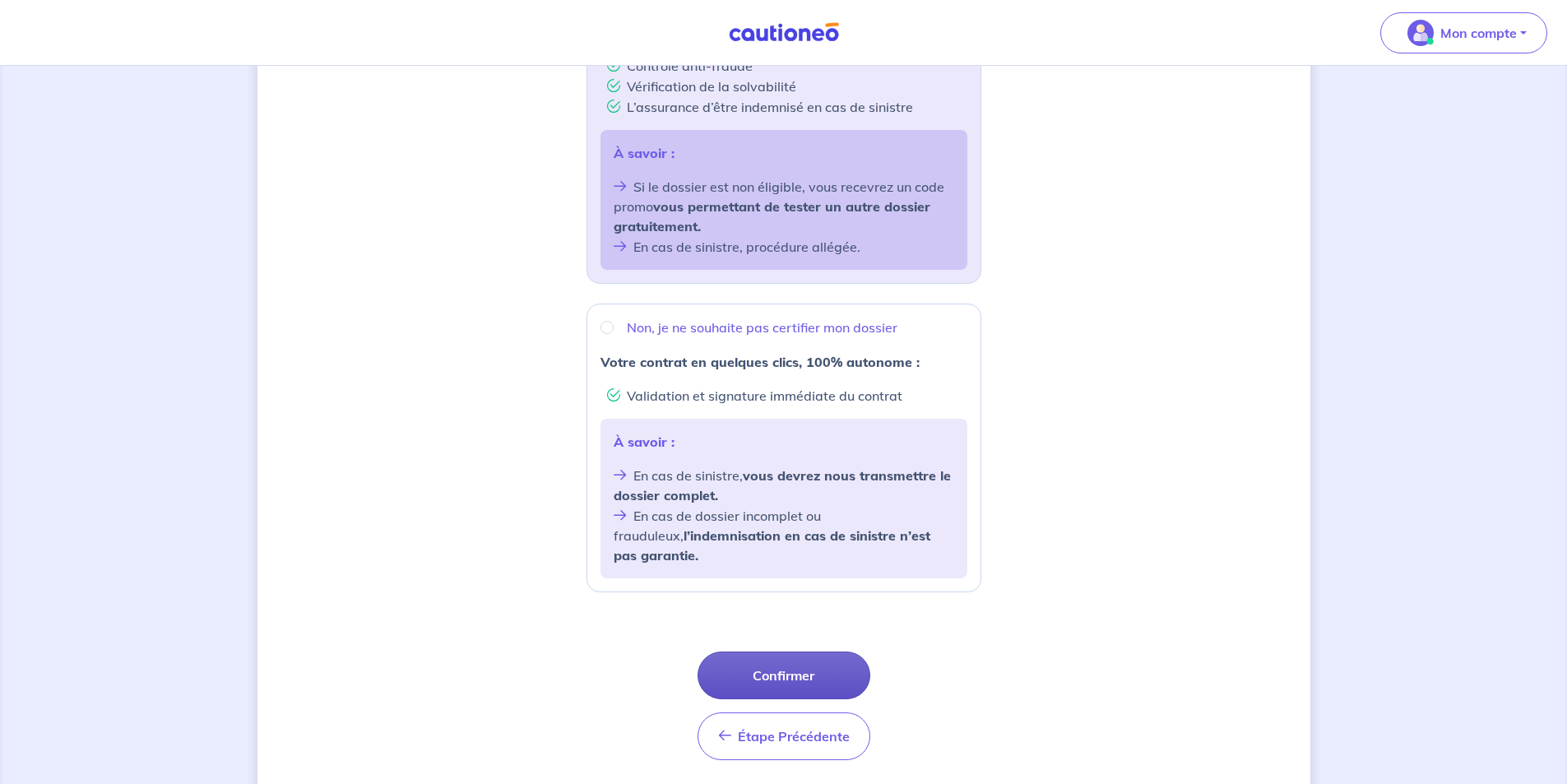
click at [805, 651] on button "Confirmer" at bounding box center [784, 675] width 173 height 48
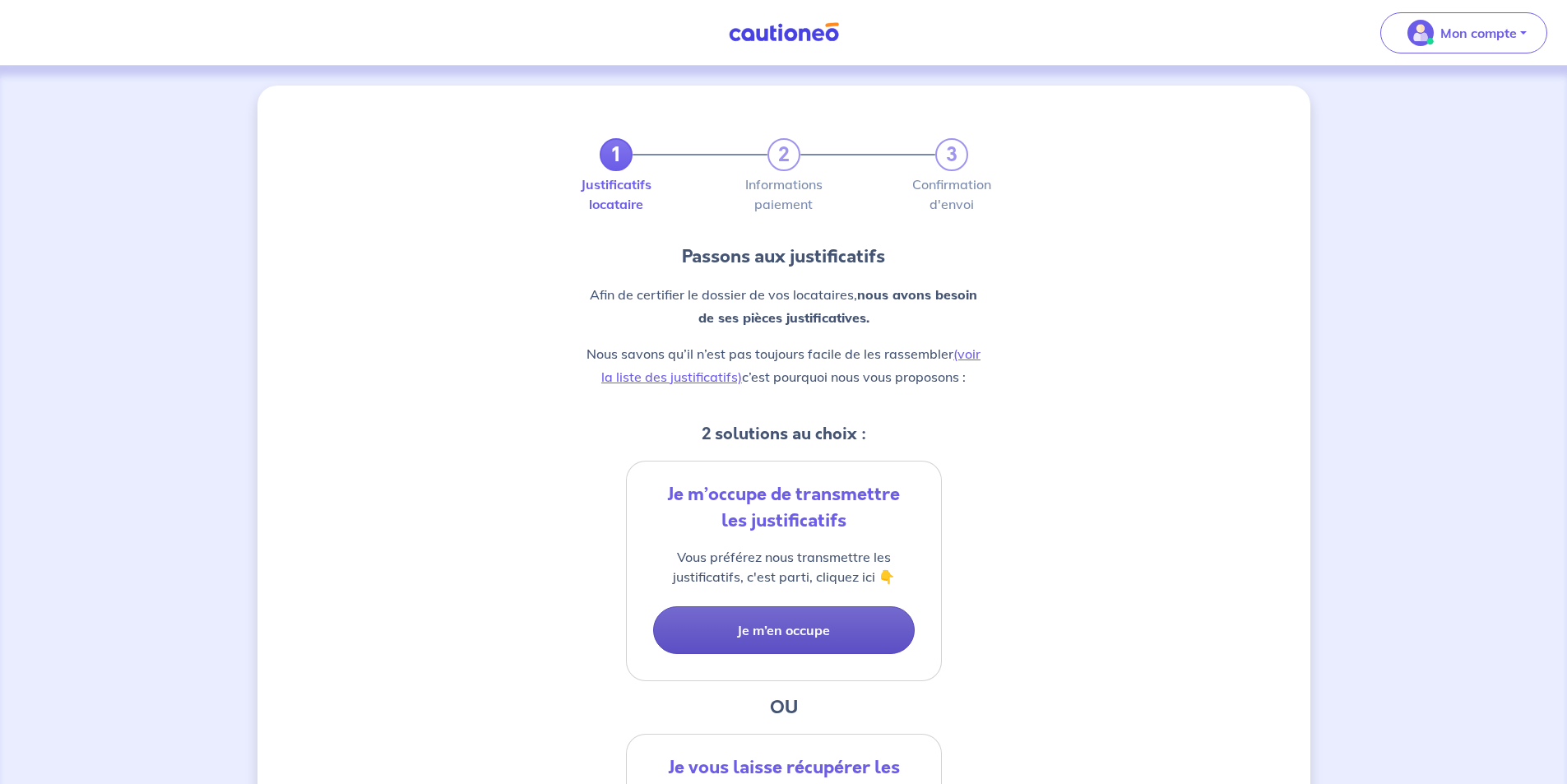
click at [804, 634] on button "Je m’en occupe" at bounding box center [784, 630] width 261 height 48
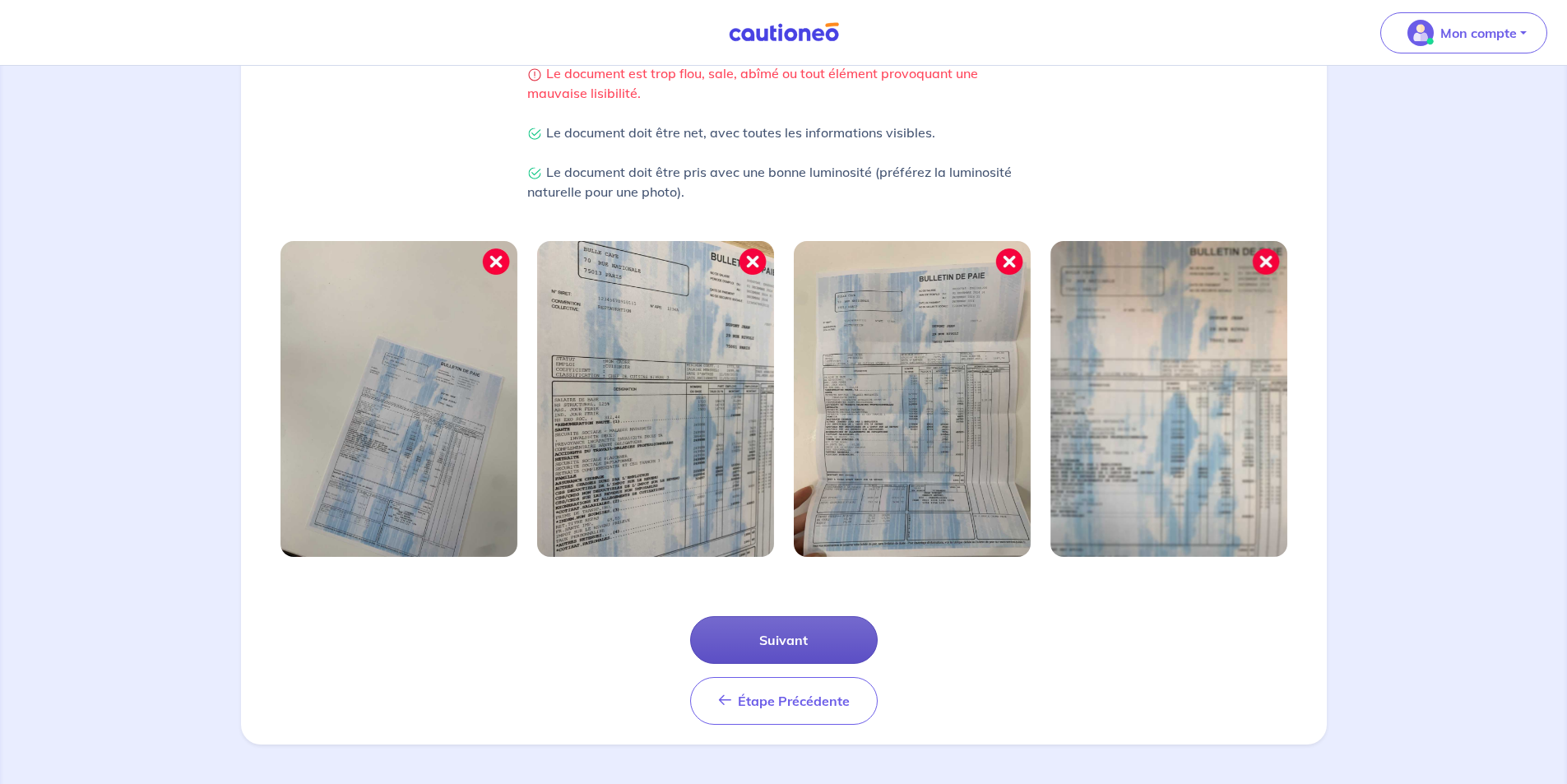
click at [813, 632] on button "Suivant" at bounding box center [784, 640] width 188 height 48
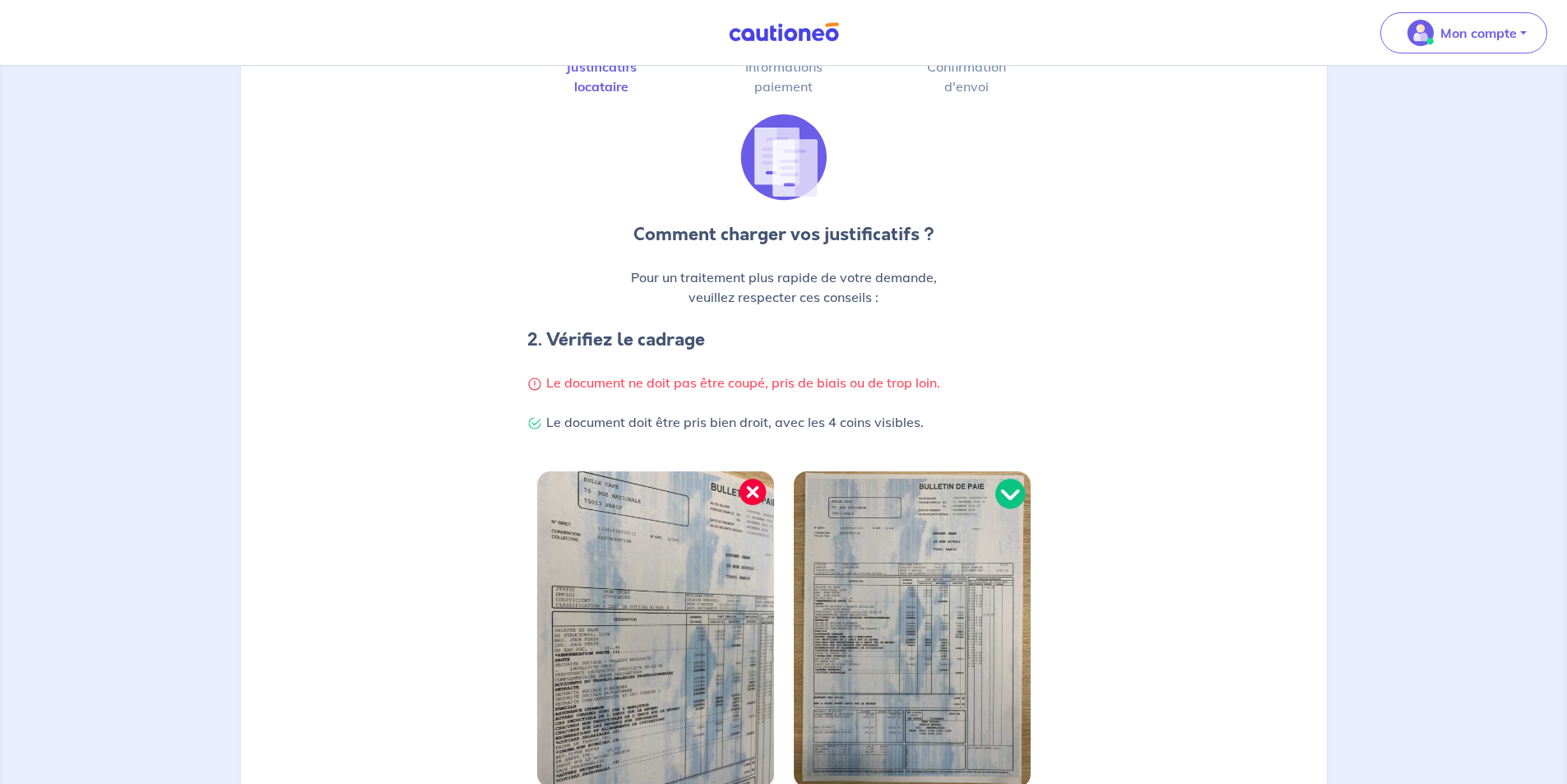
scroll to position [246, 0]
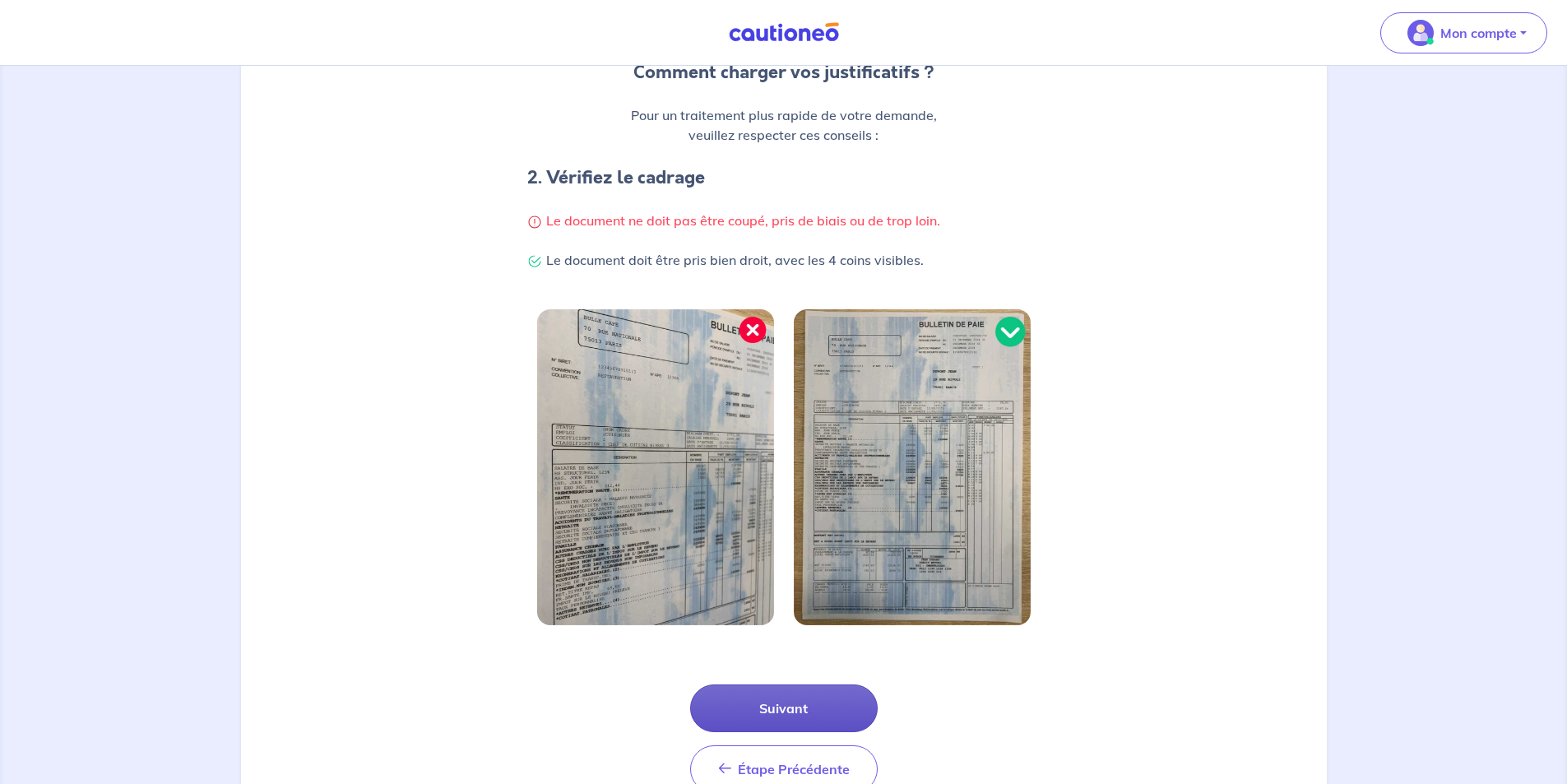
click at [801, 696] on button "Suivant" at bounding box center [784, 708] width 188 height 48
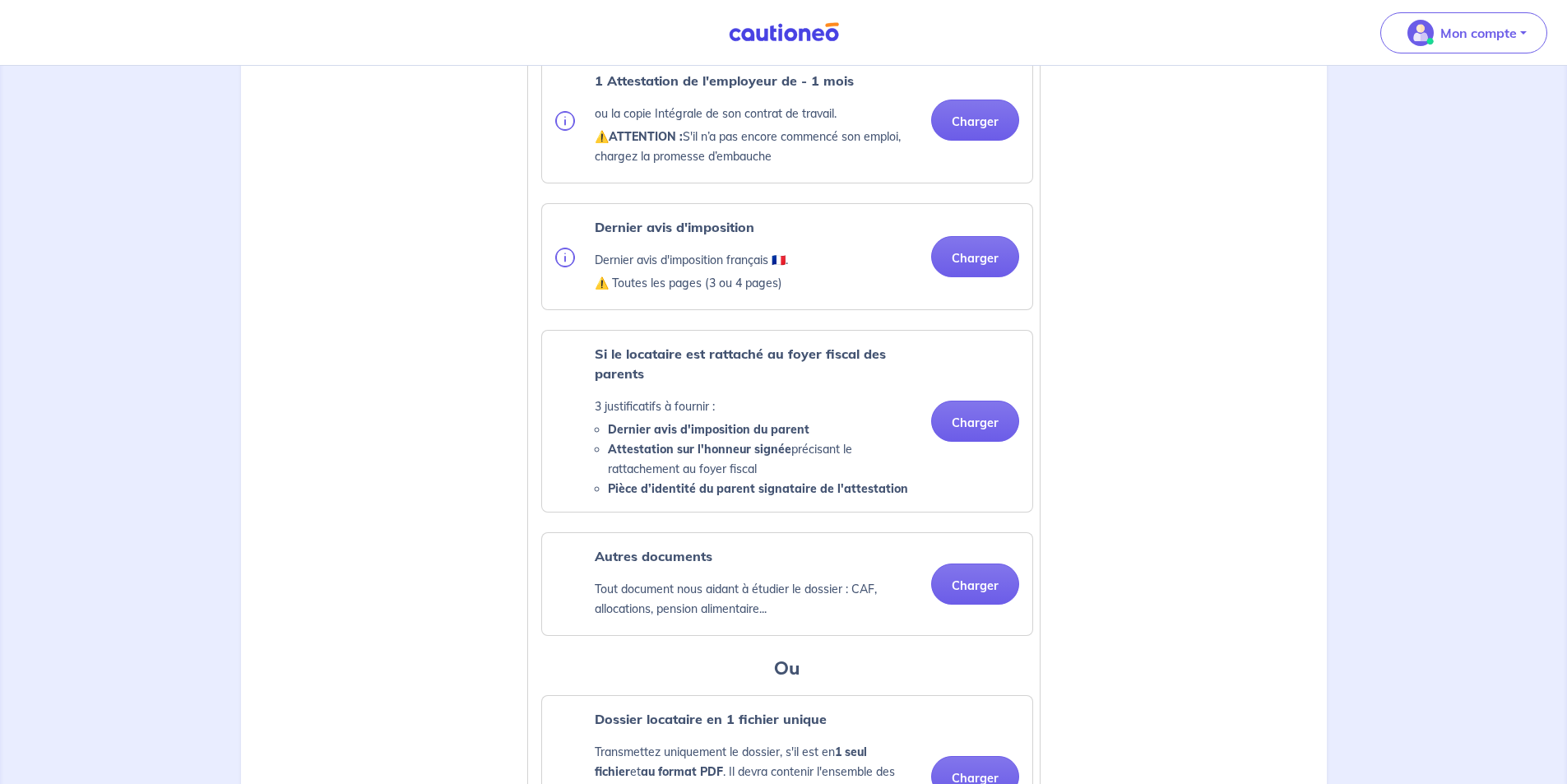
scroll to position [823, 0]
